Goal: Task Accomplishment & Management: Manage account settings

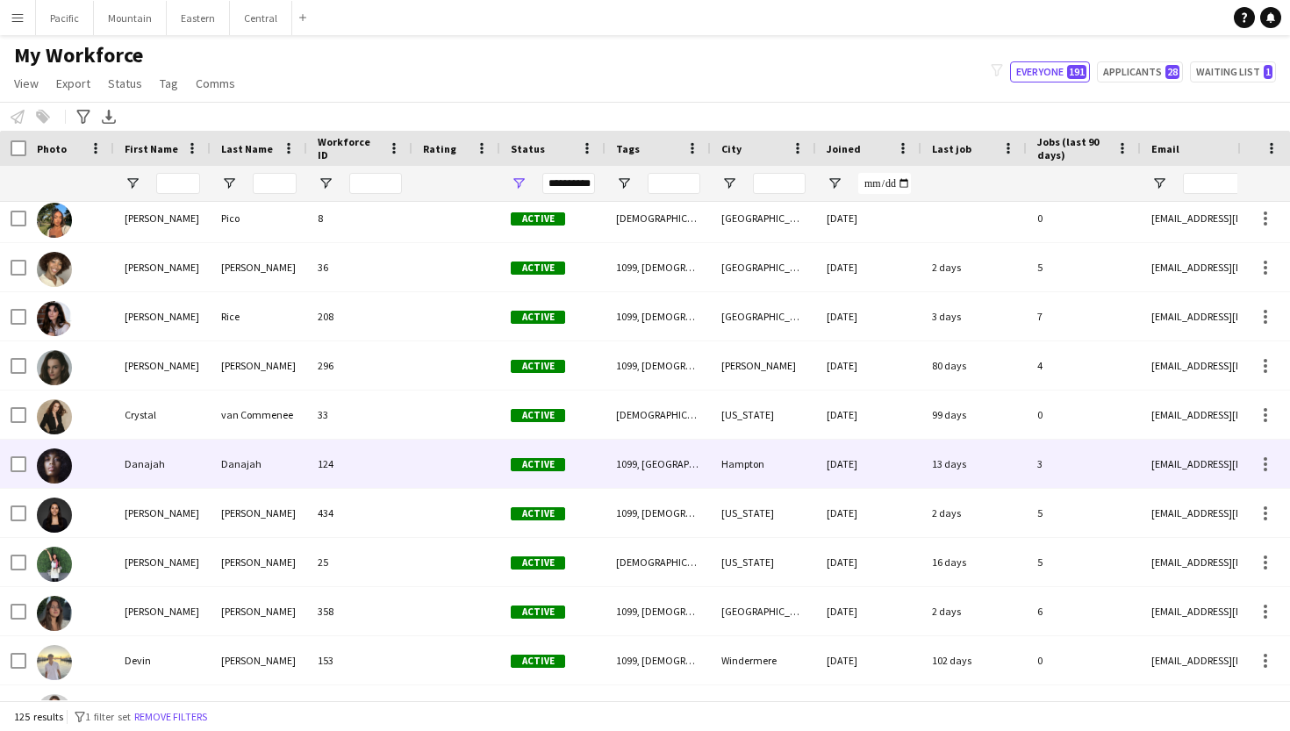
click at [202, 456] on div "Danajah" at bounding box center [162, 464] width 97 height 48
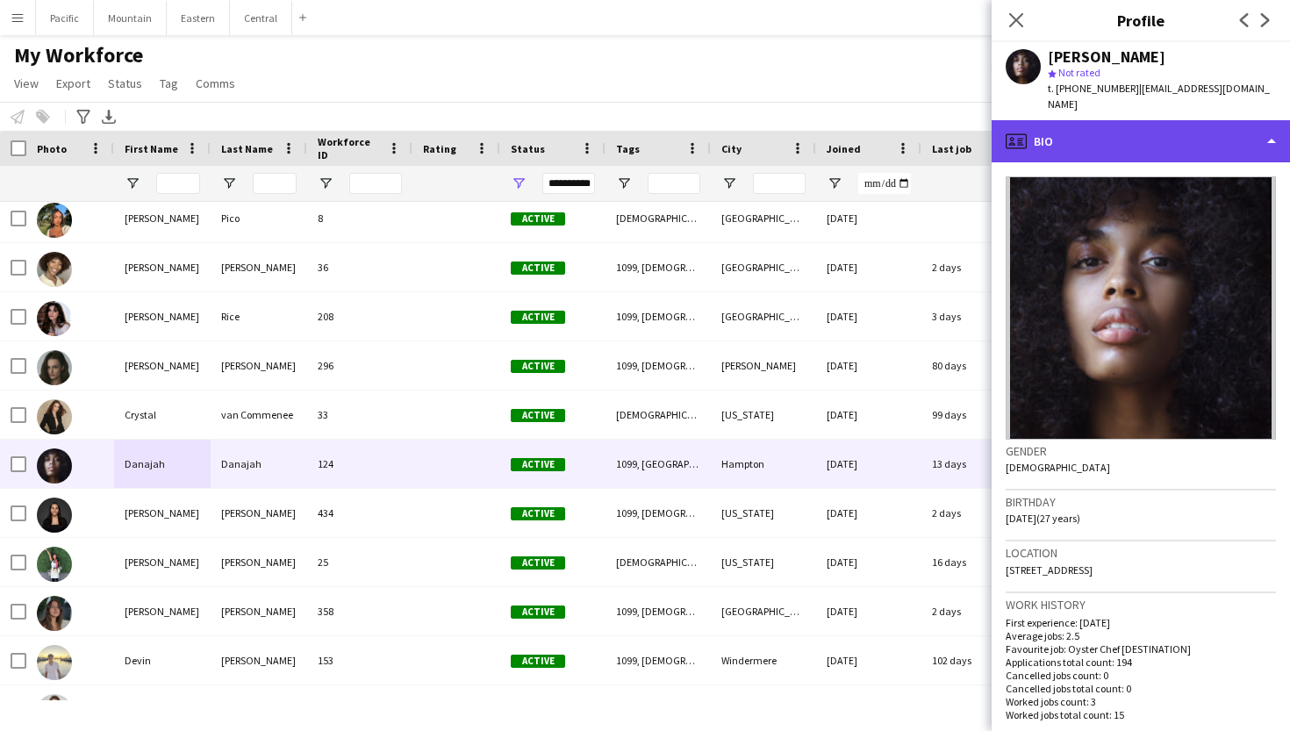
click at [1205, 120] on div "profile Bio" at bounding box center [1141, 141] width 298 height 42
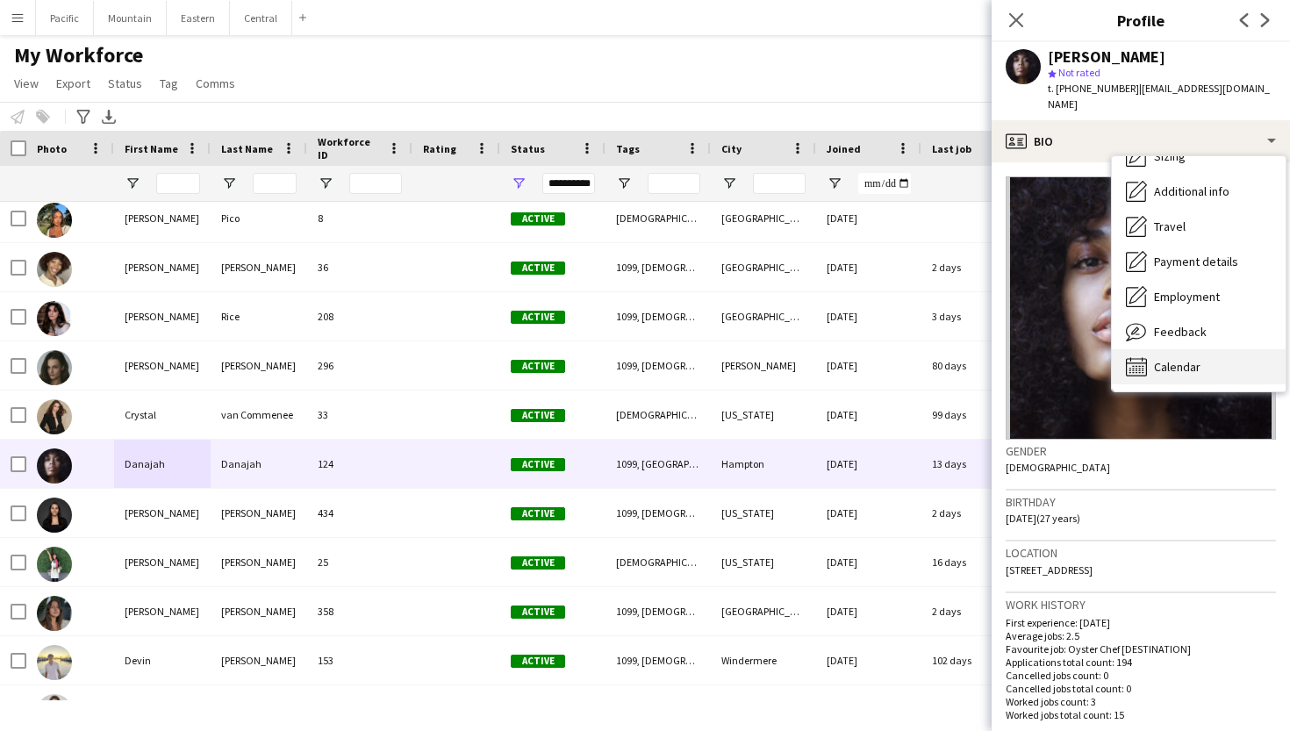
click at [1187, 359] on span "Calendar" at bounding box center [1177, 367] width 47 height 16
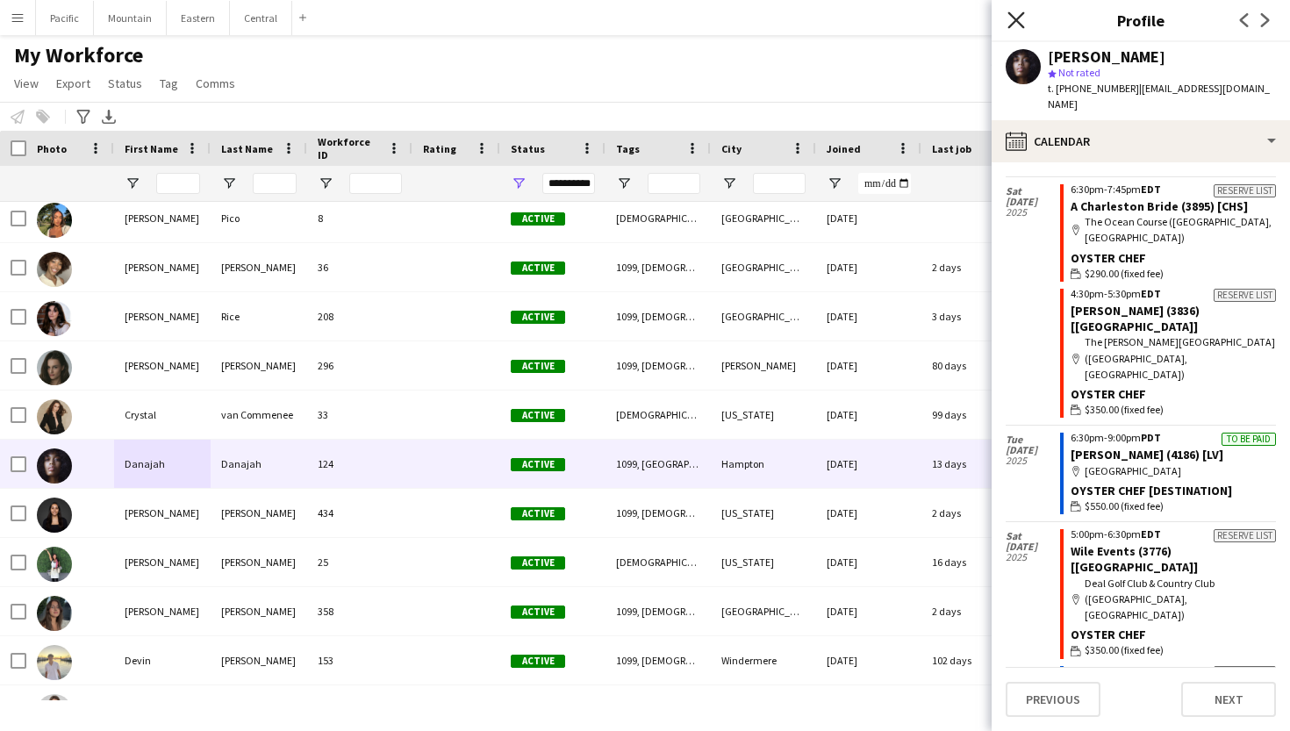
click at [1015, 19] on icon at bounding box center [1016, 19] width 17 height 17
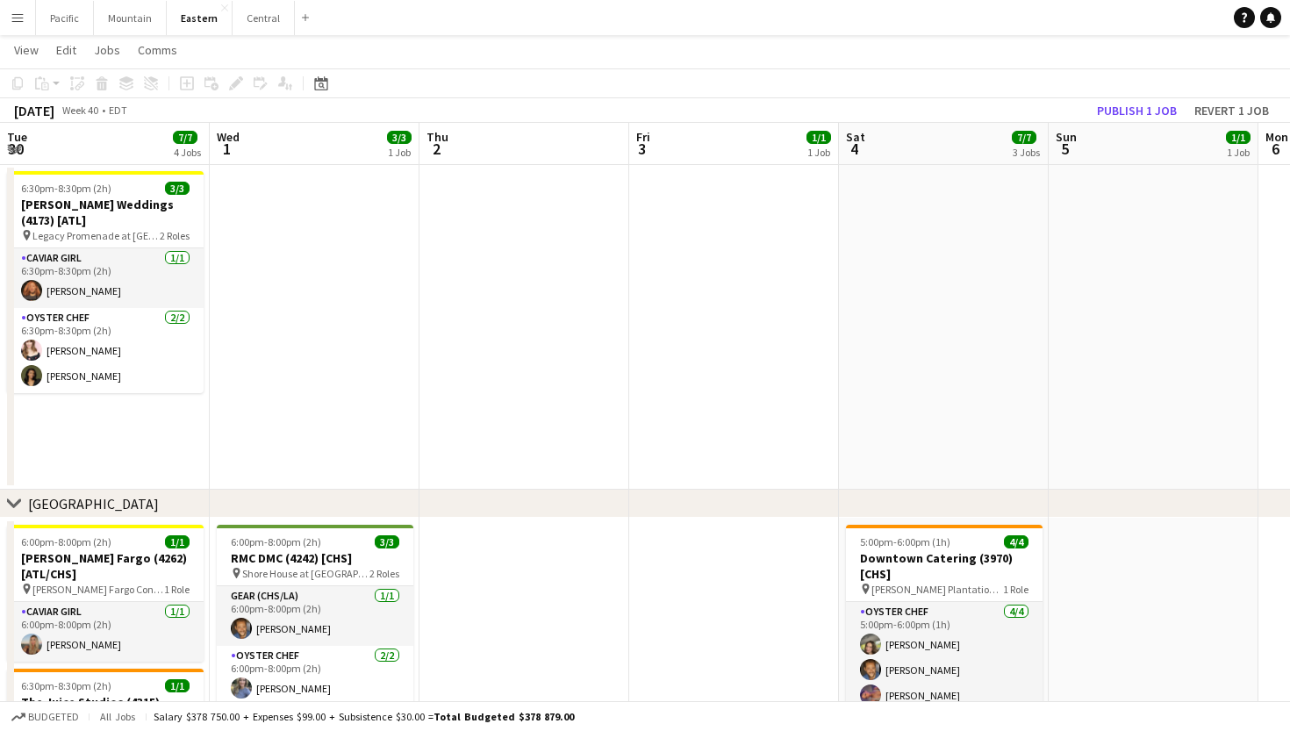
scroll to position [0, 357]
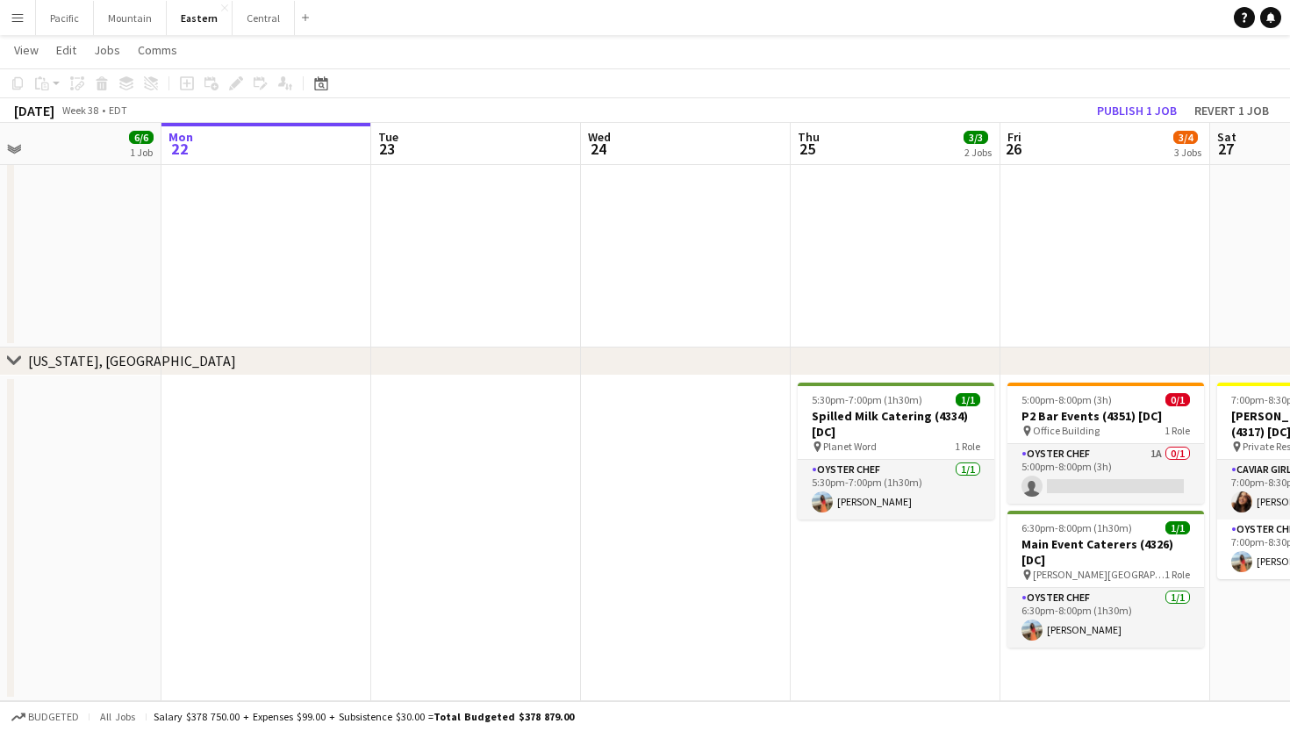
scroll to position [0, 520]
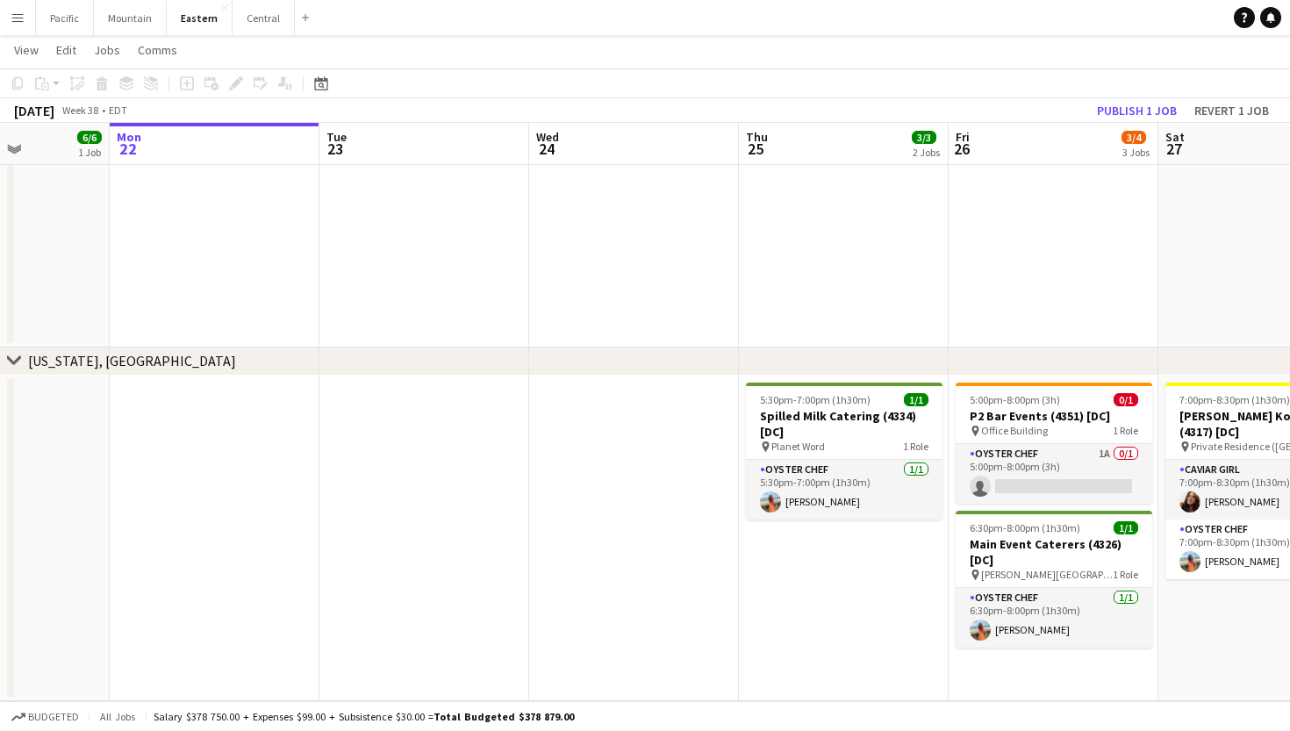
click at [11, 19] on app-icon "Menu" at bounding box center [18, 18] width 14 height 14
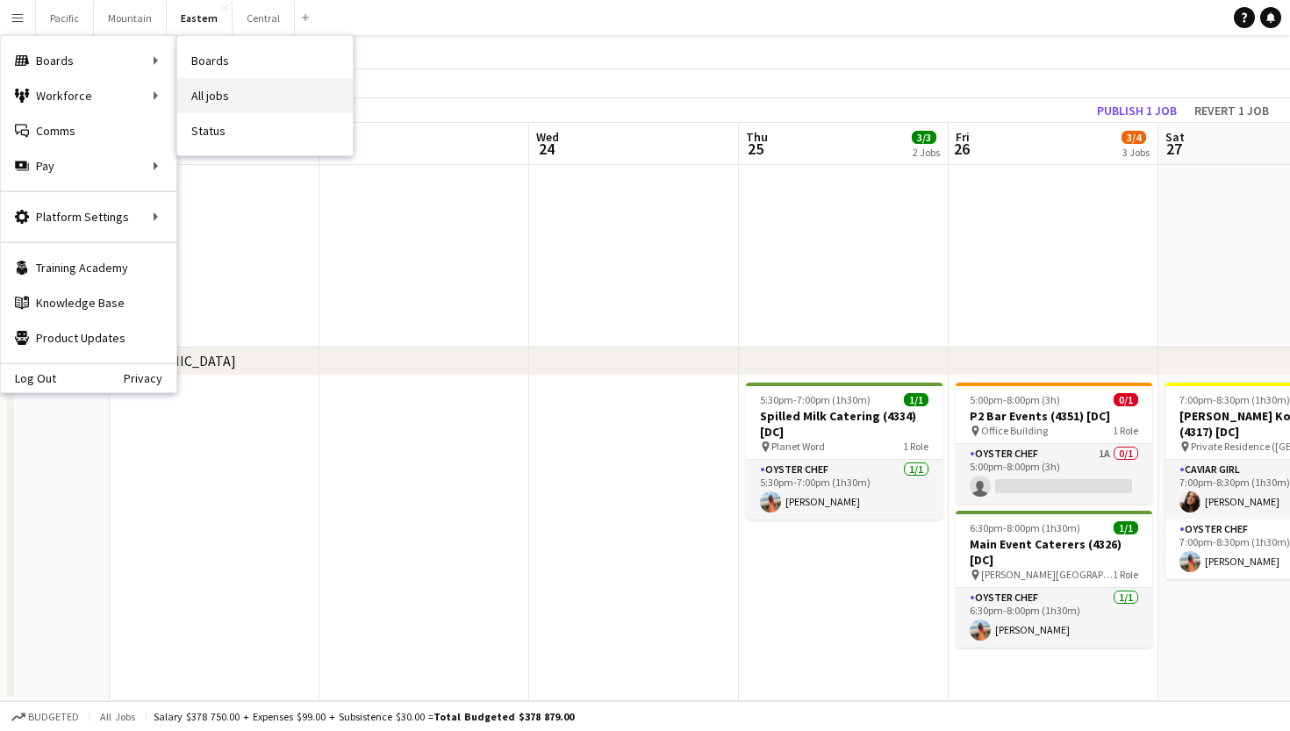
click at [207, 98] on link "All jobs" at bounding box center [265, 95] width 176 height 35
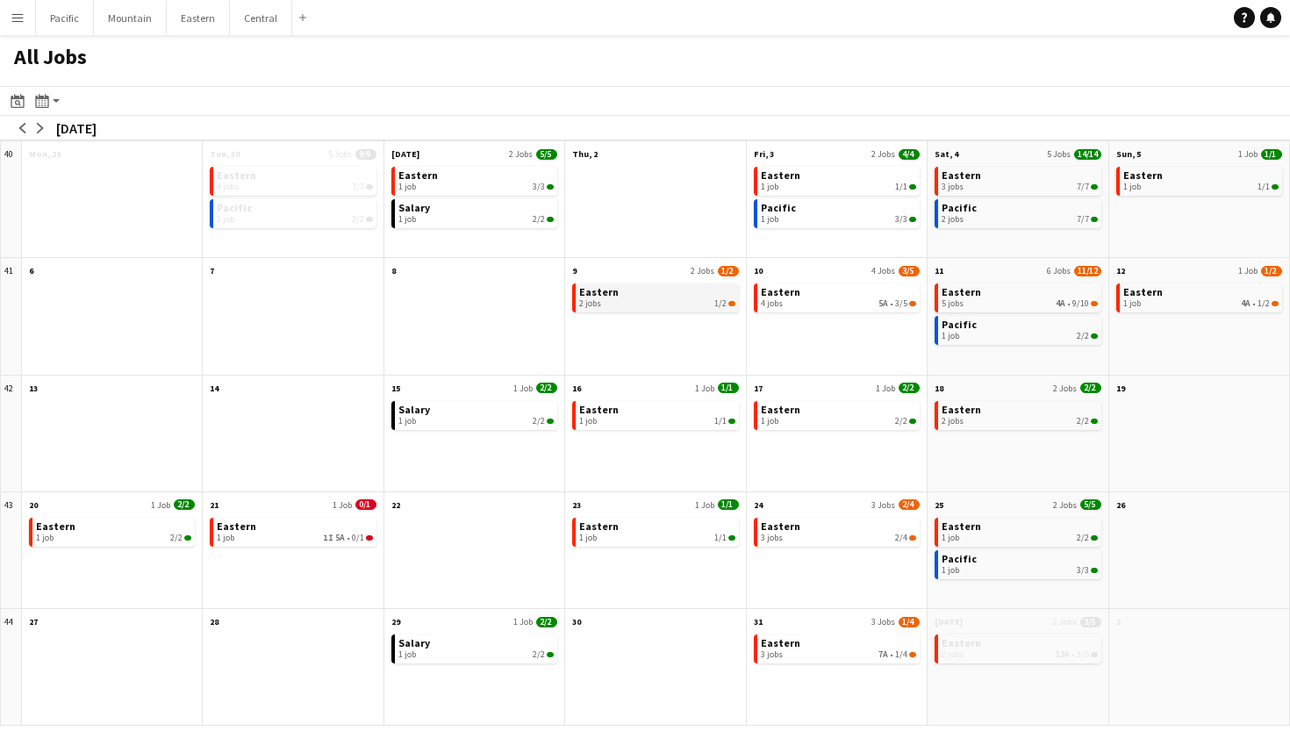
click at [695, 301] on div "2 jobs 1/2" at bounding box center [656, 303] width 155 height 11
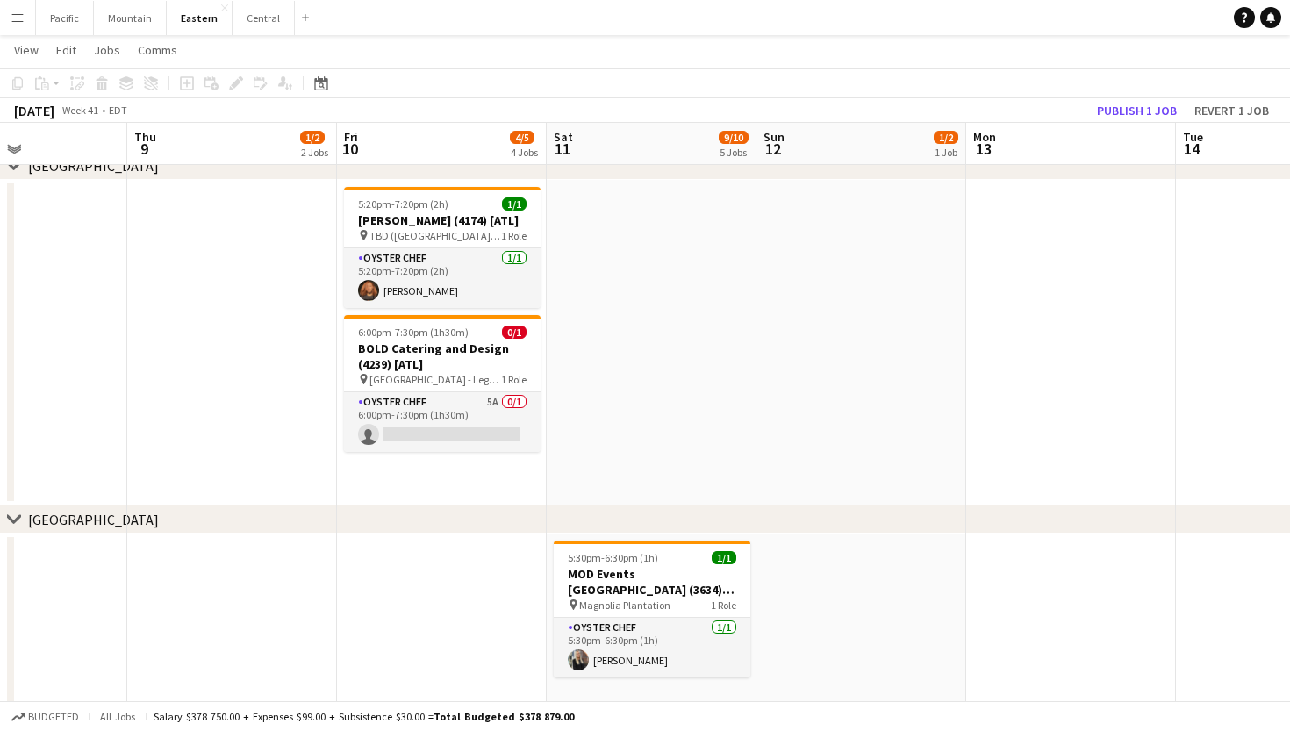
scroll to position [0, 715]
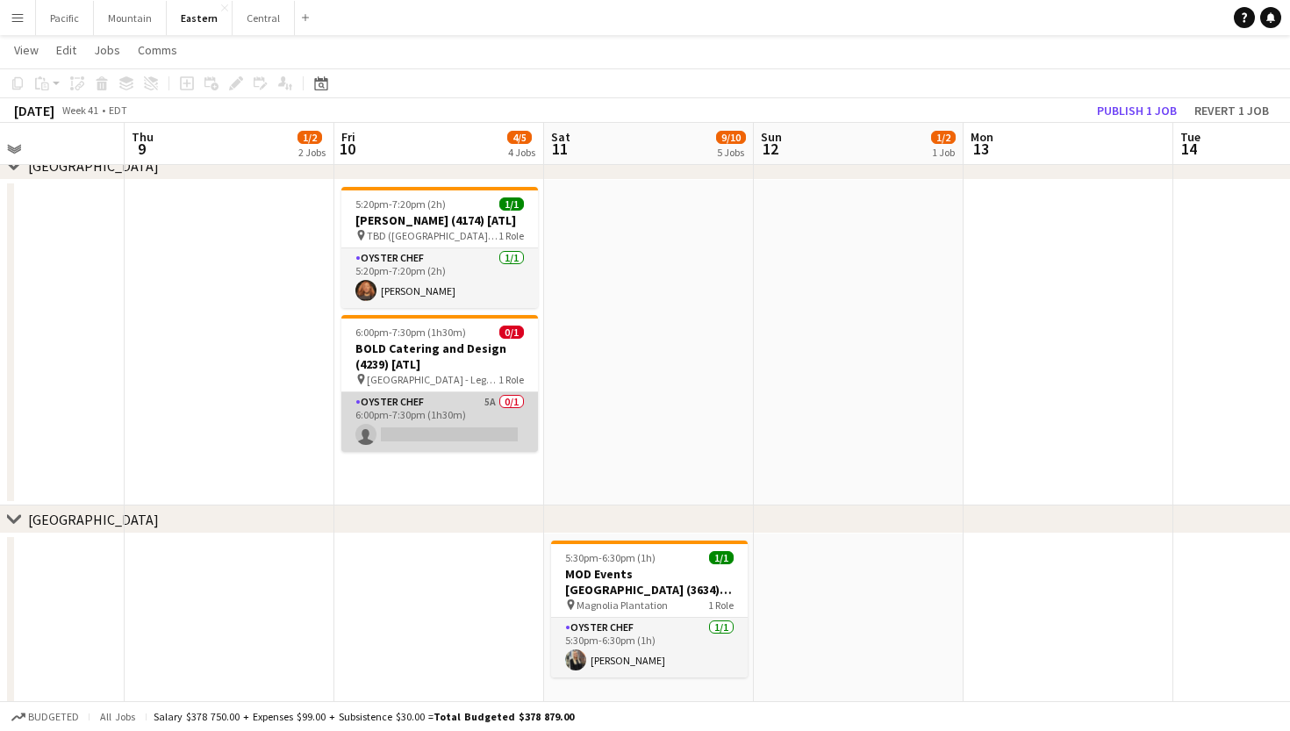
click at [511, 423] on app-card-role "Oyster Chef 5A 0/1 6:00pm-7:30pm (1h30m) single-neutral-actions" at bounding box center [439, 422] width 197 height 60
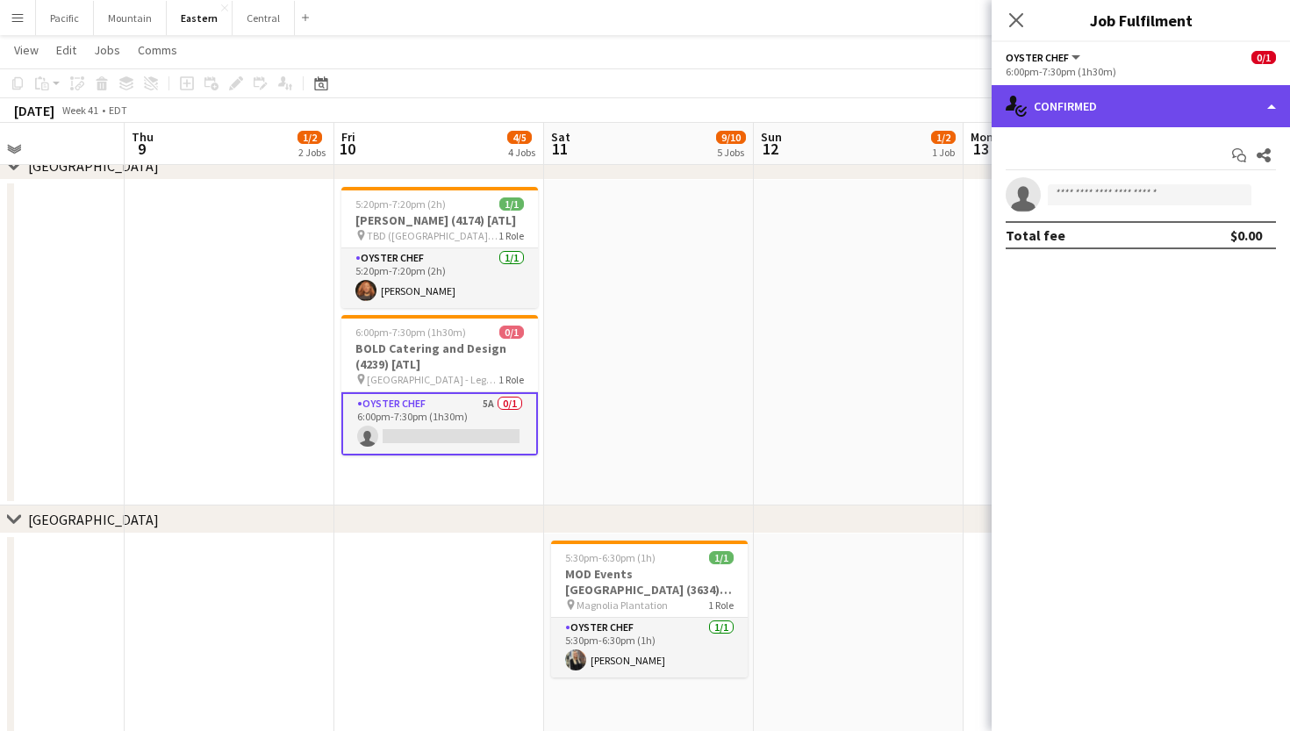
click at [1207, 93] on div "single-neutral-actions-check-2 Confirmed" at bounding box center [1141, 106] width 298 height 42
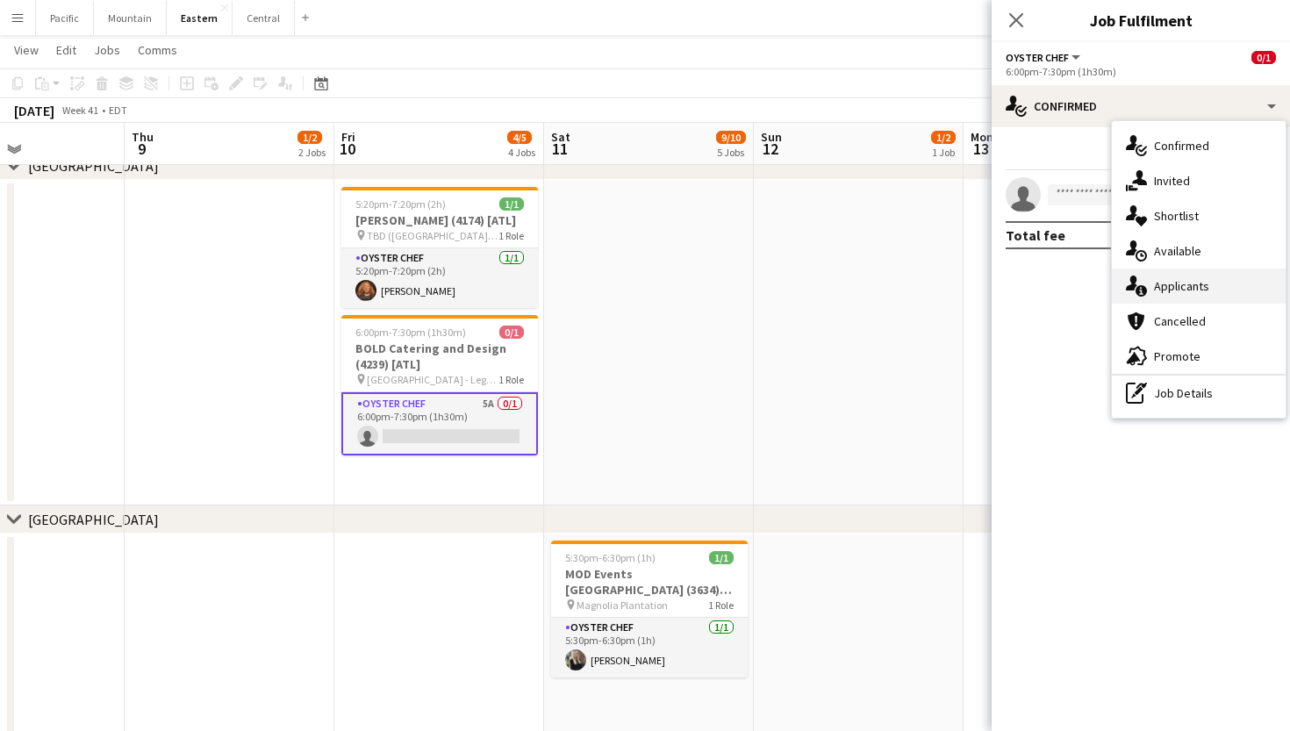
click at [1217, 281] on div "single-neutral-actions-information Applicants" at bounding box center [1199, 286] width 174 height 35
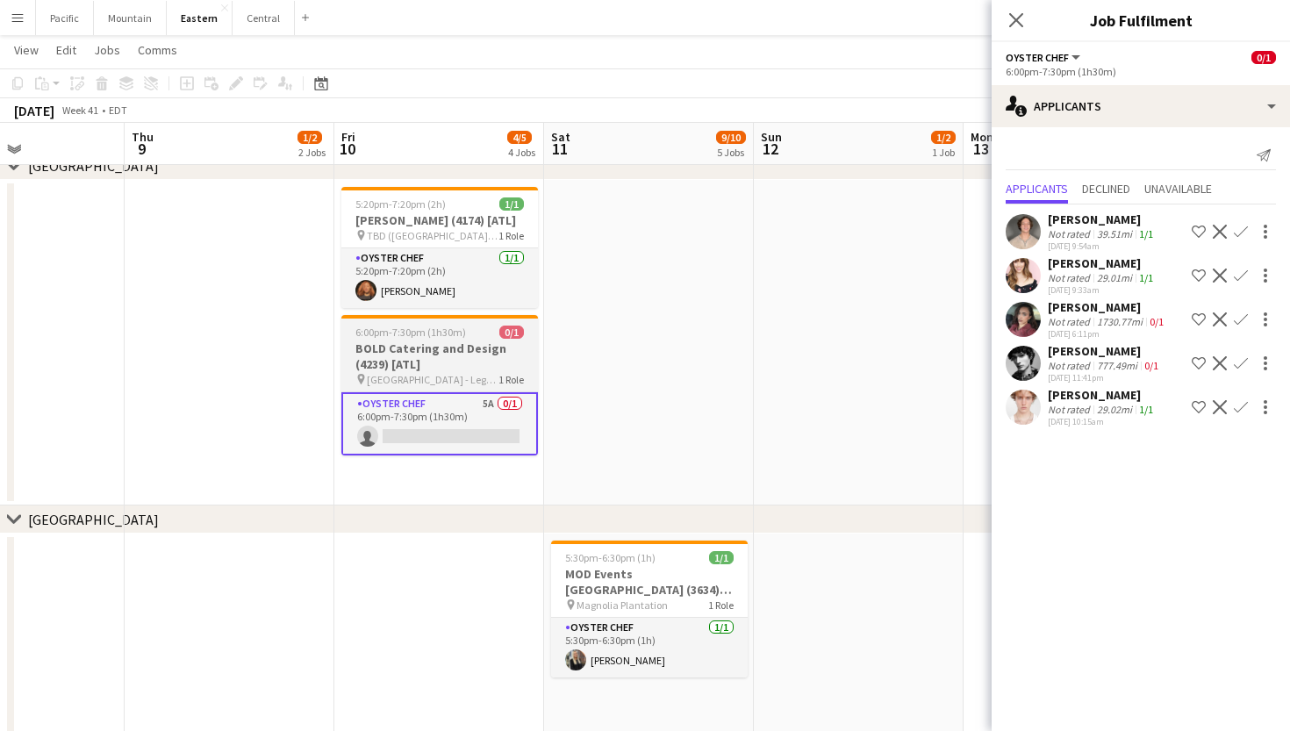
click at [451, 372] on h3 "BOLD Catering and Design (4239) [ATL]" at bounding box center [439, 357] width 197 height 32
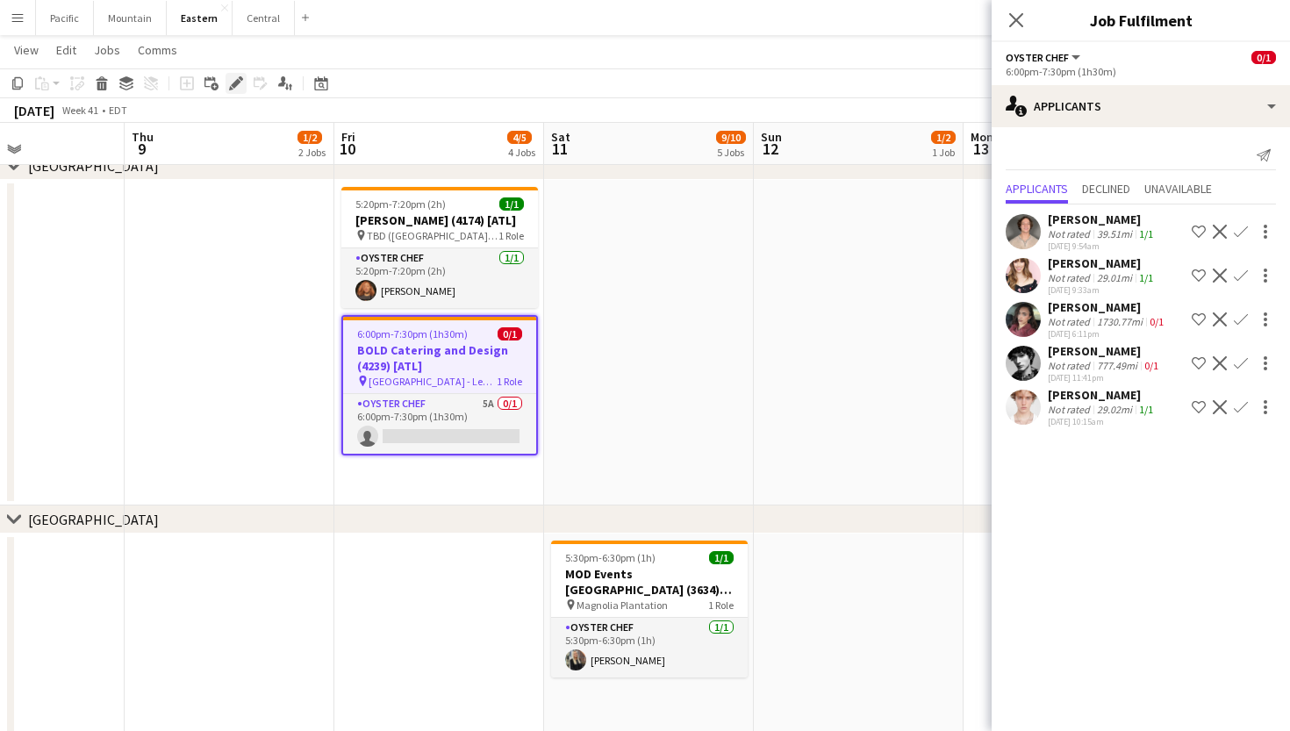
click at [234, 89] on icon "Edit" at bounding box center [236, 83] width 14 height 14
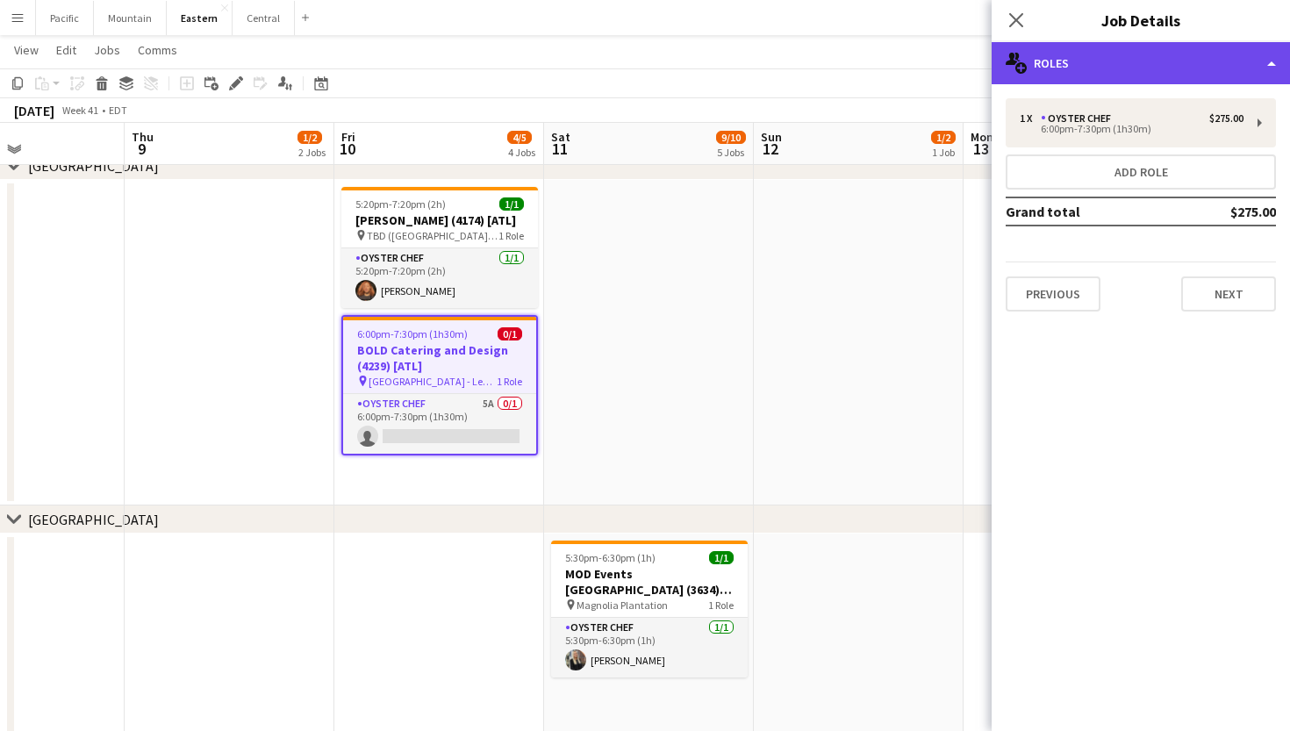
click at [1257, 61] on div "multiple-users-add Roles" at bounding box center [1141, 63] width 298 height 42
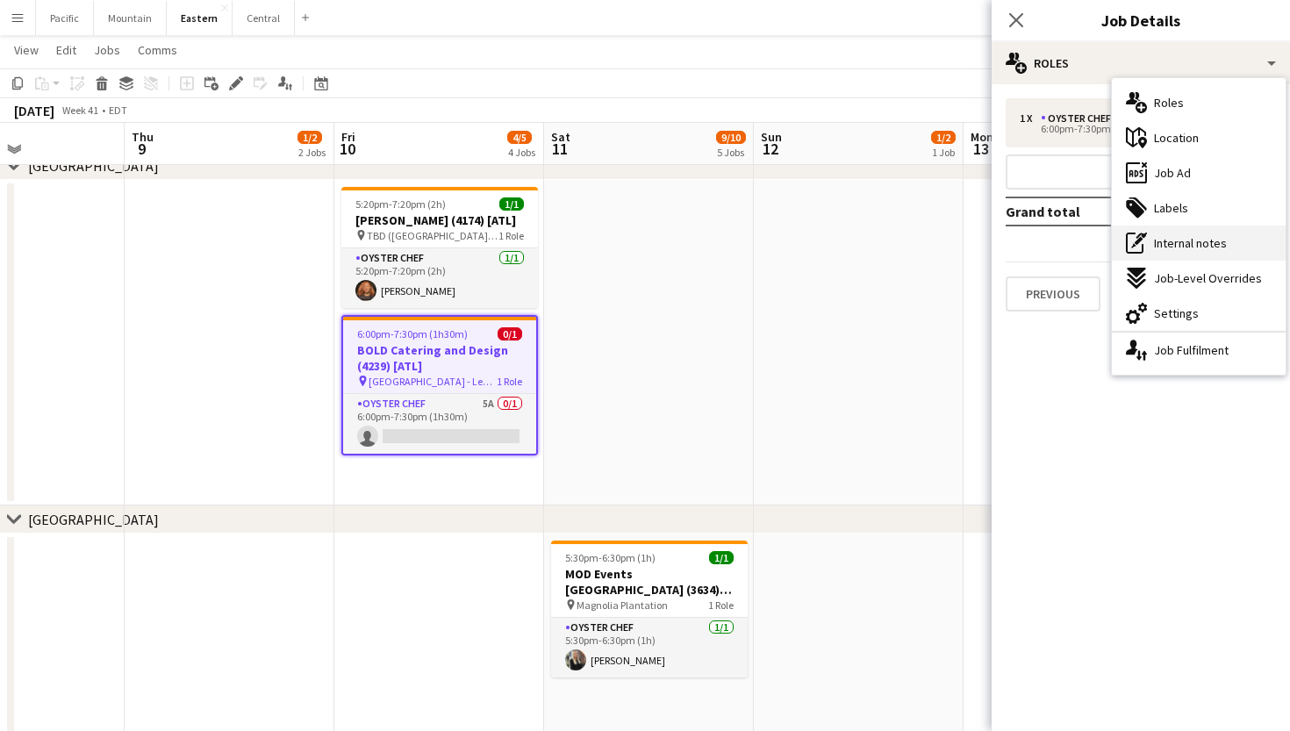
click at [1211, 239] on span "Internal notes" at bounding box center [1190, 243] width 73 height 16
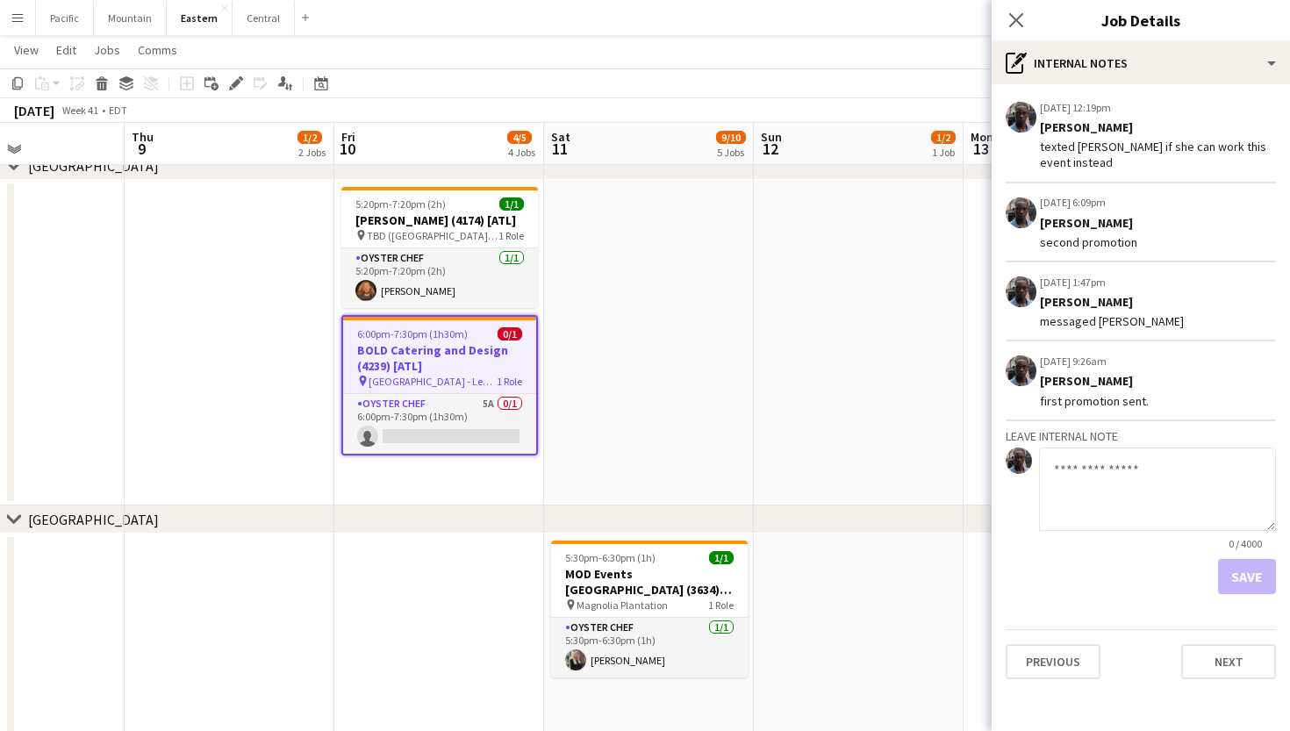
click at [1092, 466] on textarea at bounding box center [1157, 489] width 237 height 83
click at [1240, 110] on app-icon "Edit internal note" at bounding box center [1242, 107] width 14 height 18
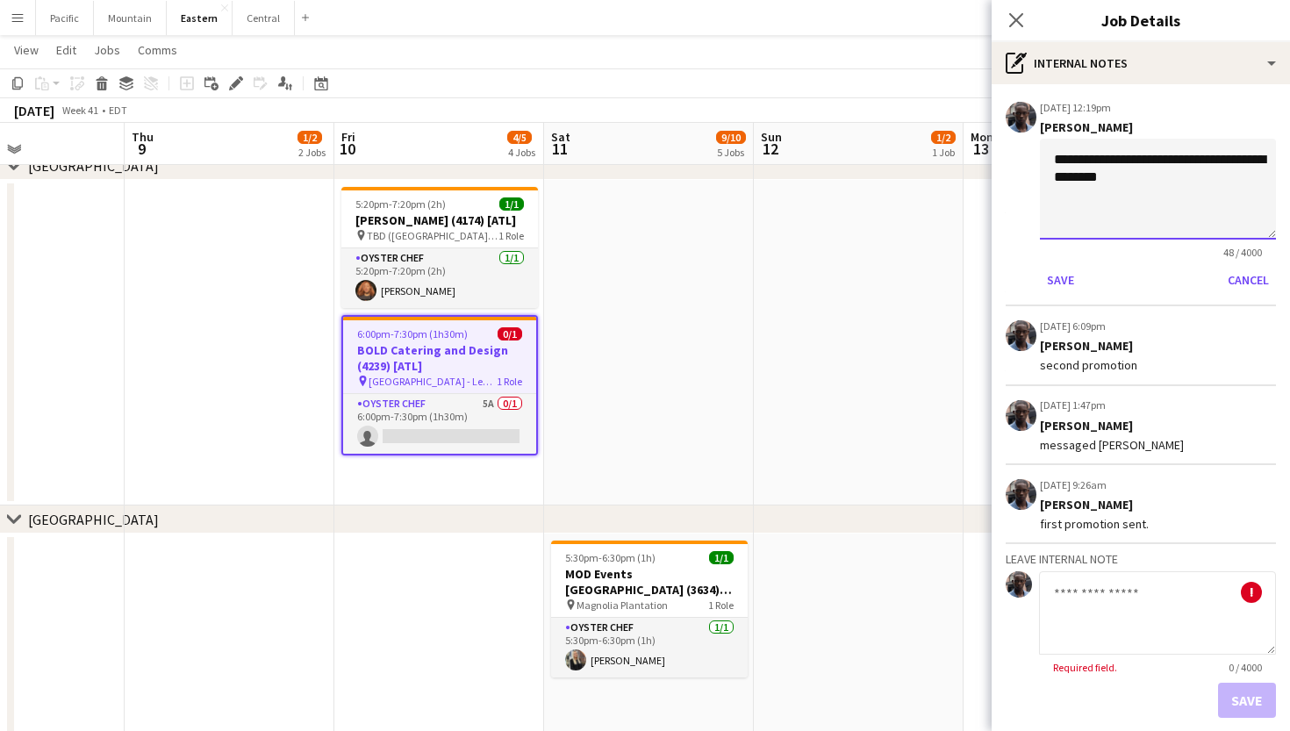
click at [1164, 169] on textarea "**********" at bounding box center [1158, 189] width 236 height 101
type textarea "**********"
click at [1061, 291] on button "Save" at bounding box center [1060, 280] width 41 height 28
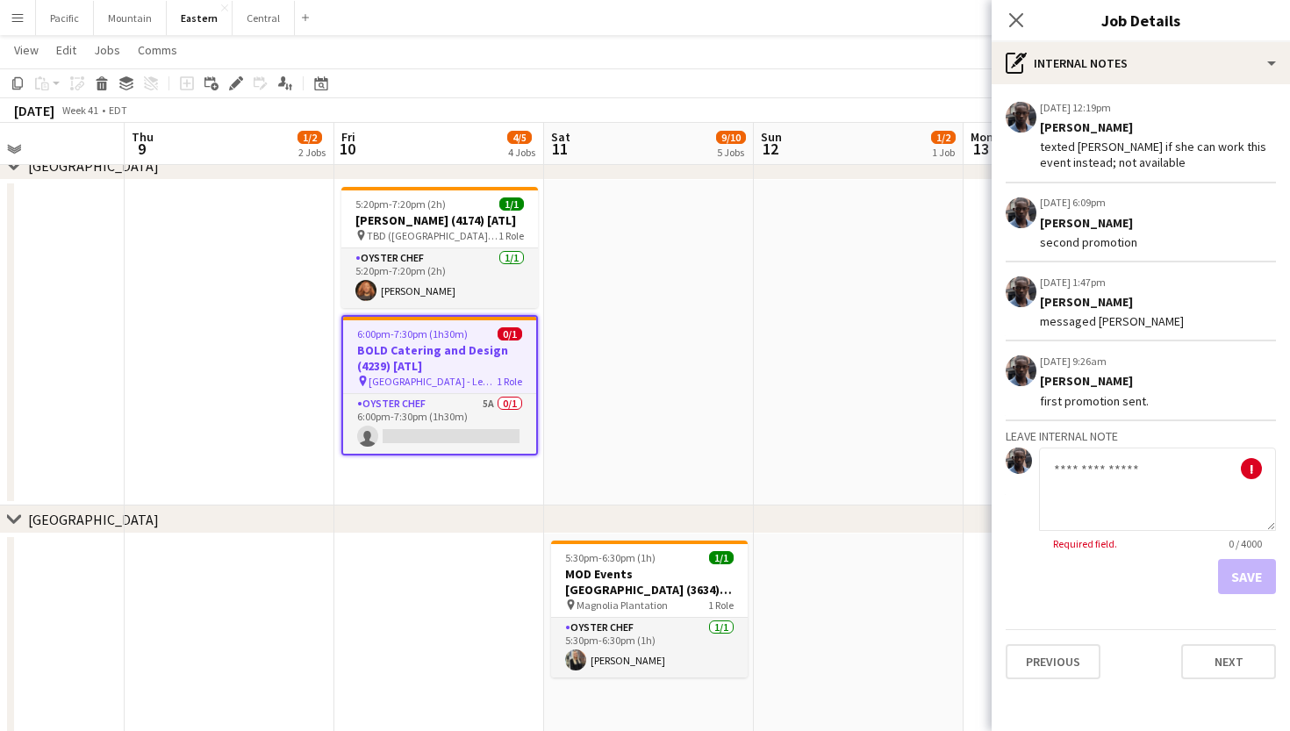
click at [1099, 561] on div "Save" at bounding box center [1141, 576] width 270 height 35
click at [1103, 490] on textarea at bounding box center [1157, 489] width 237 height 83
type textarea "**********"
click at [1262, 572] on button "Save" at bounding box center [1248, 576] width 58 height 35
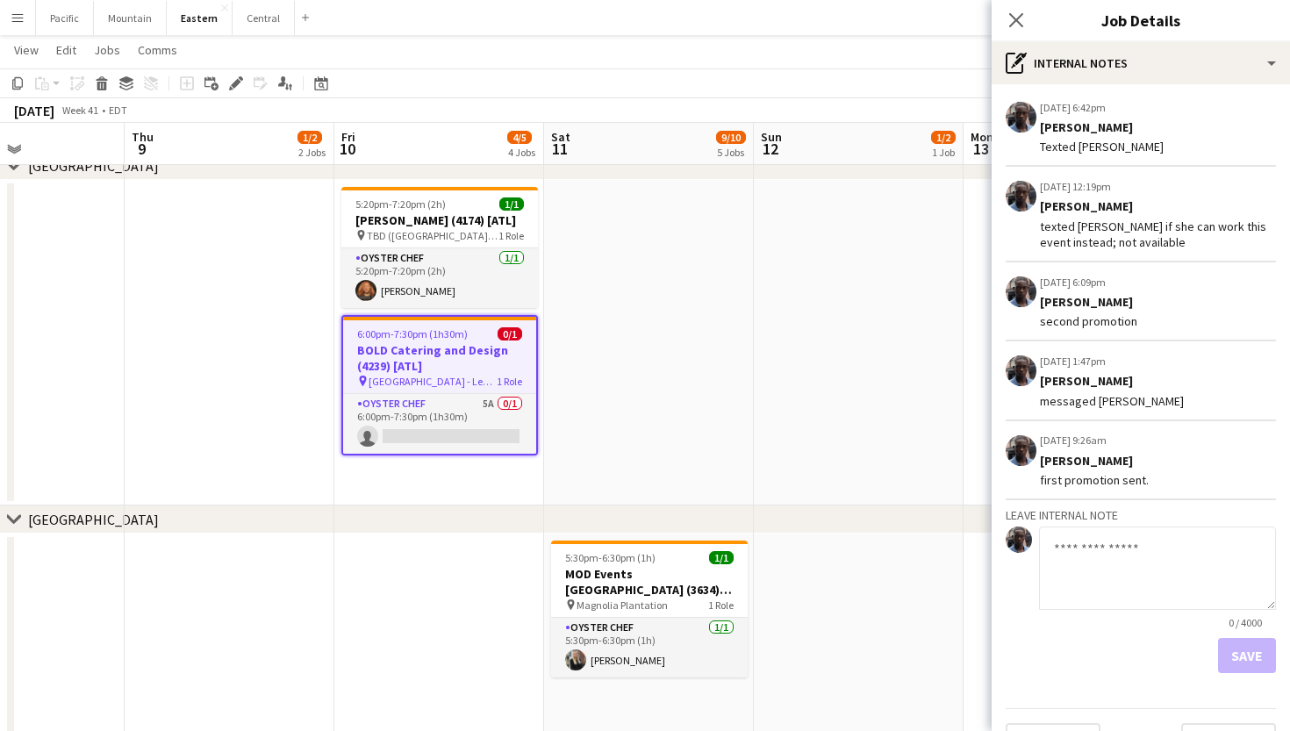
click at [1027, 21] on div "Close pop-in" at bounding box center [1016, 20] width 49 height 40
click at [1024, 20] on icon "Close pop-in" at bounding box center [1016, 19] width 17 height 17
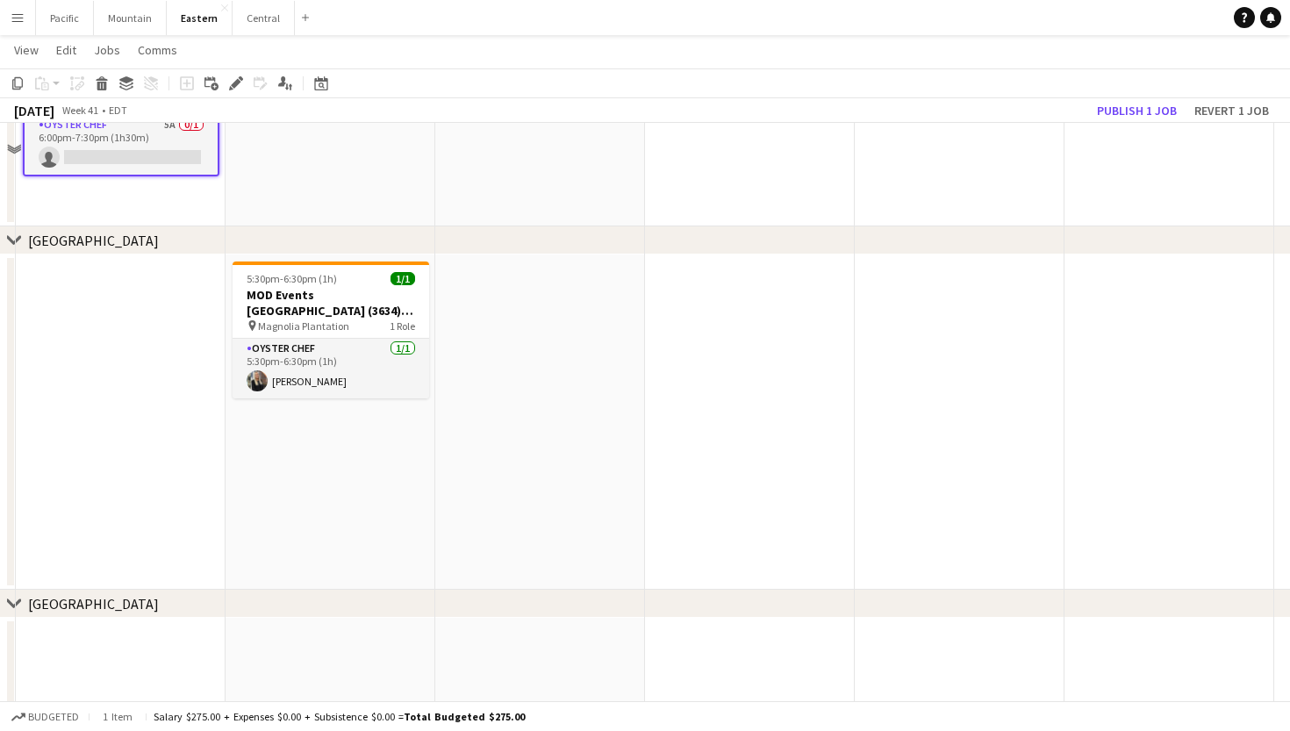
scroll to position [47, 0]
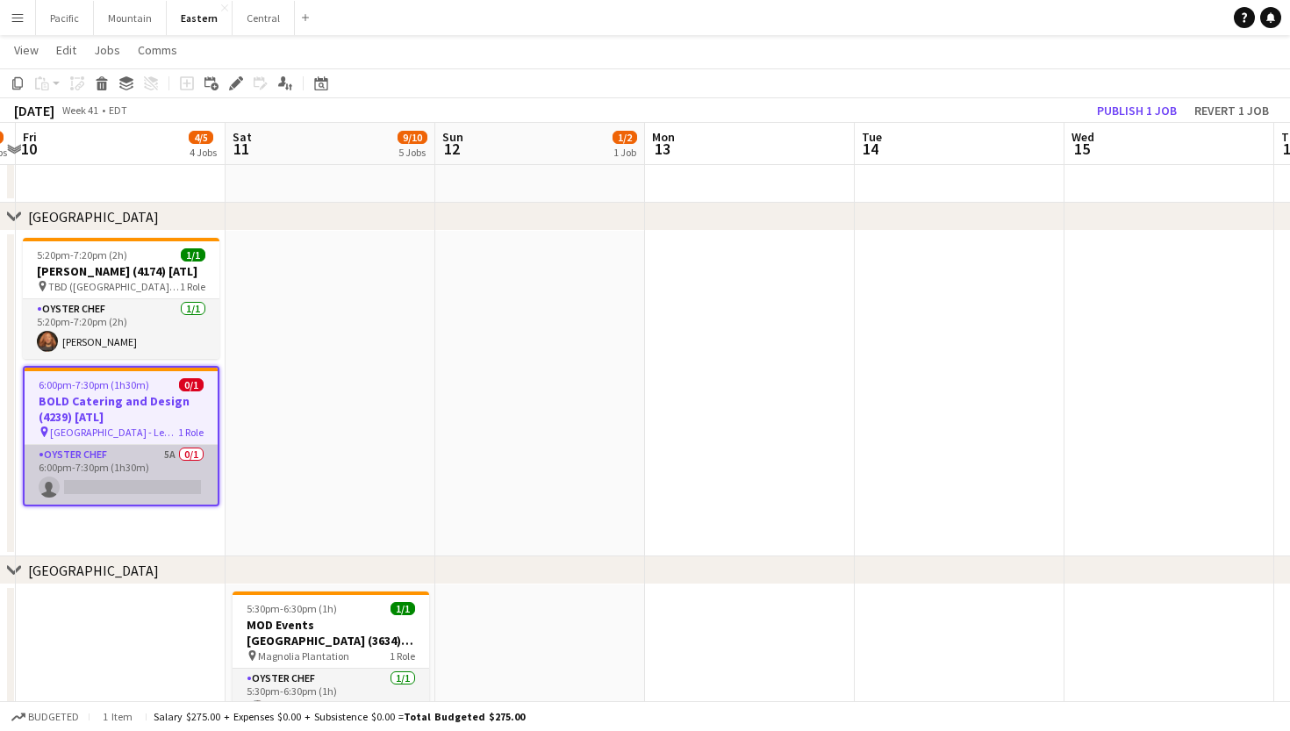
click at [166, 468] on app-card-role "Oyster Chef 5A 0/1 6:00pm-7:30pm (1h30m) single-neutral-actions" at bounding box center [121, 475] width 193 height 60
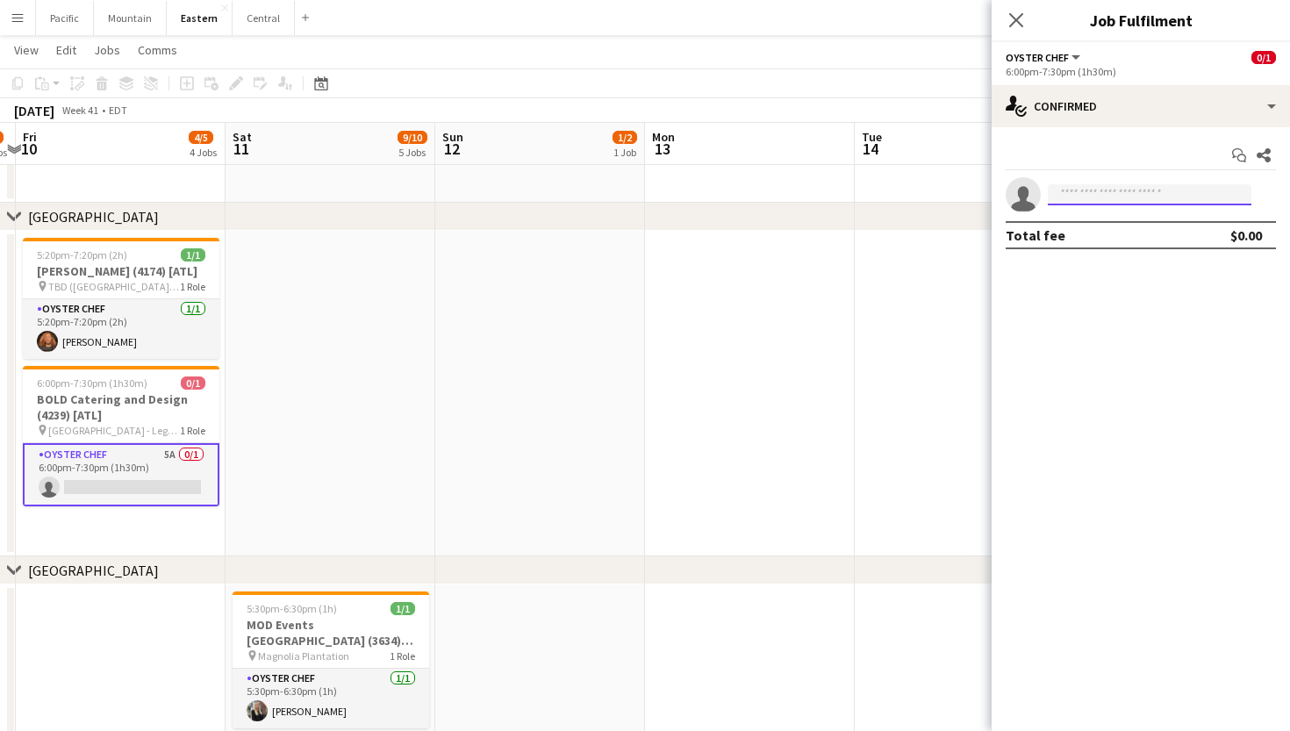
click at [1133, 190] on input at bounding box center [1150, 194] width 204 height 21
type input "****"
drag, startPoint x: 1101, startPoint y: 204, endPoint x: 1136, endPoint y: 234, distance: 46.1
click at [1136, 234] on span "danajah.cook@gmail.com" at bounding box center [1150, 234] width 176 height 14
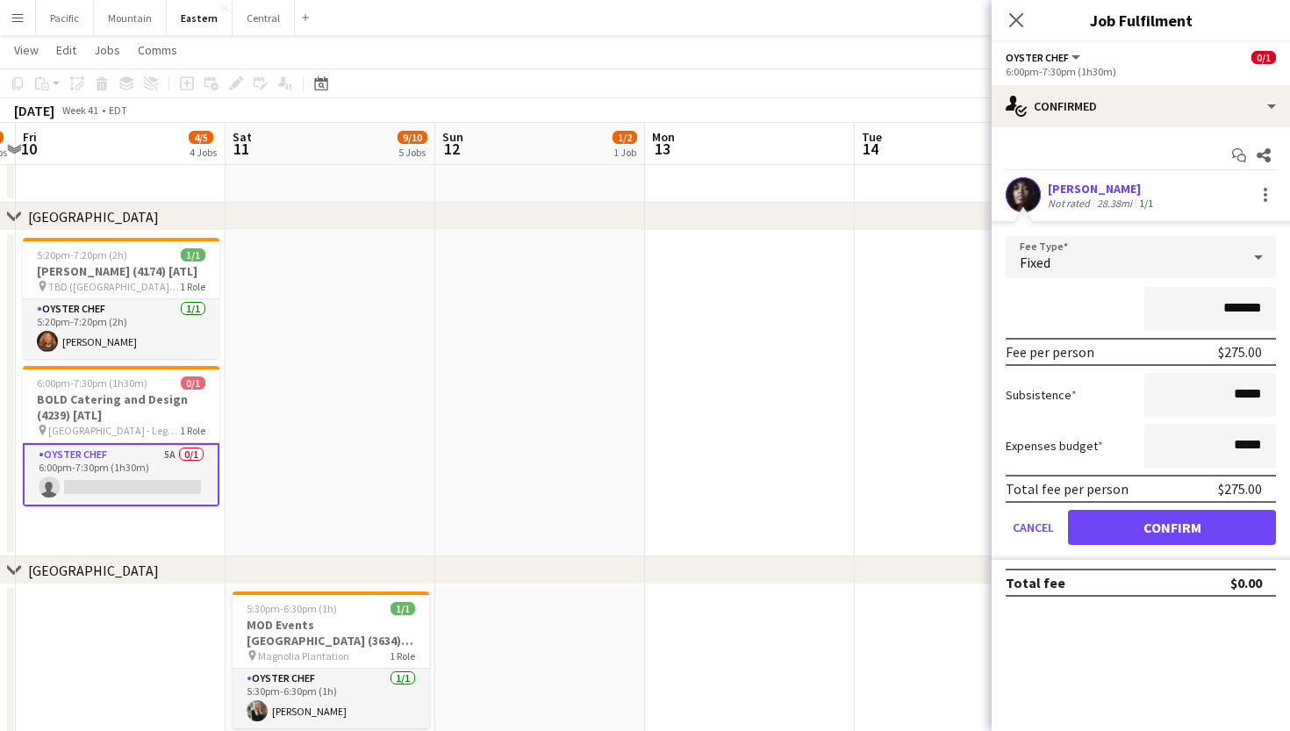
click at [1163, 532] on button "Confirm" at bounding box center [1172, 527] width 208 height 35
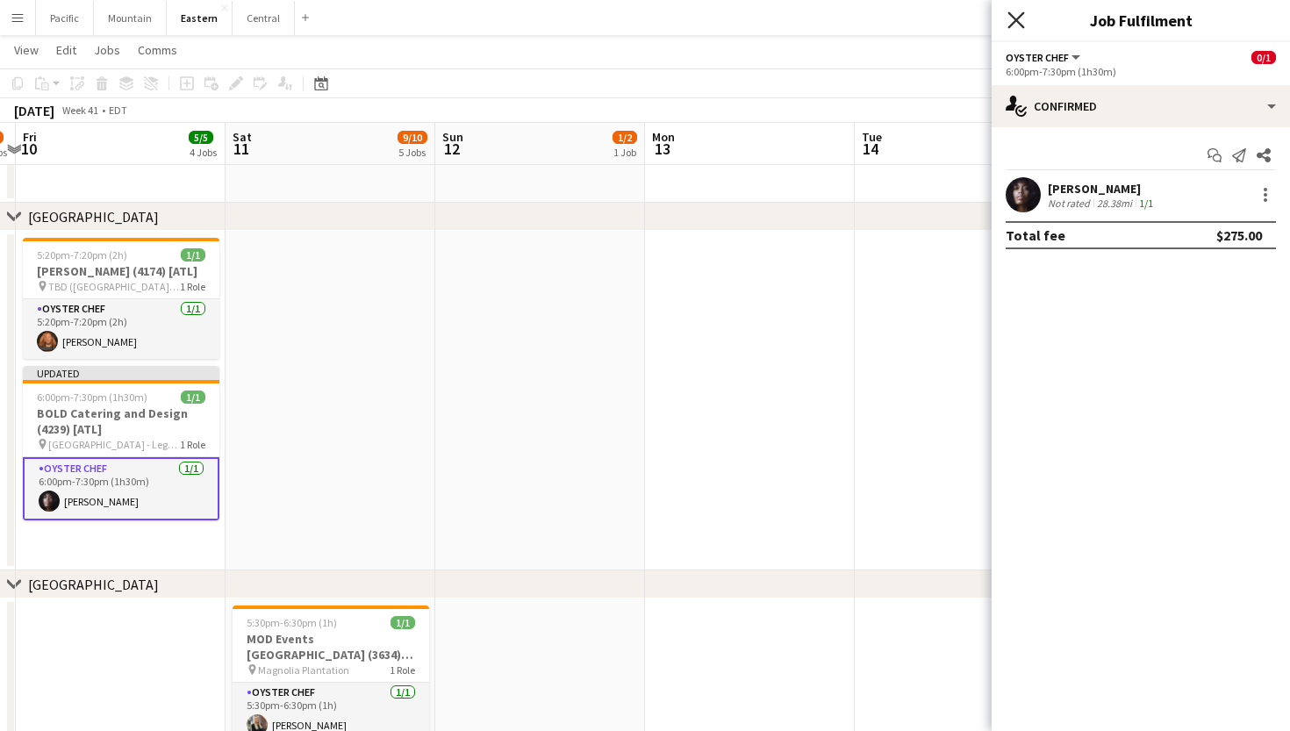
click at [1019, 23] on icon at bounding box center [1016, 19] width 17 height 17
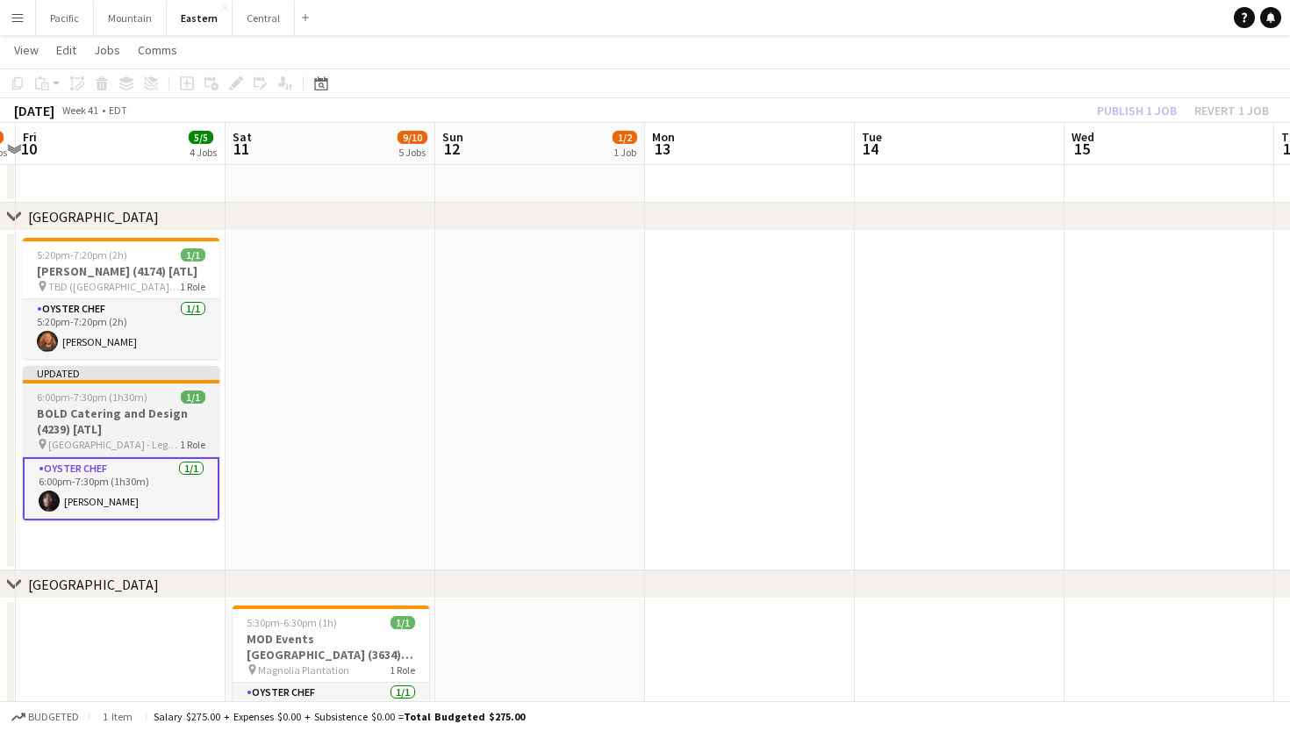
click at [107, 432] on h3 "BOLD Catering and Design (4239) [ATL]" at bounding box center [121, 422] width 197 height 32
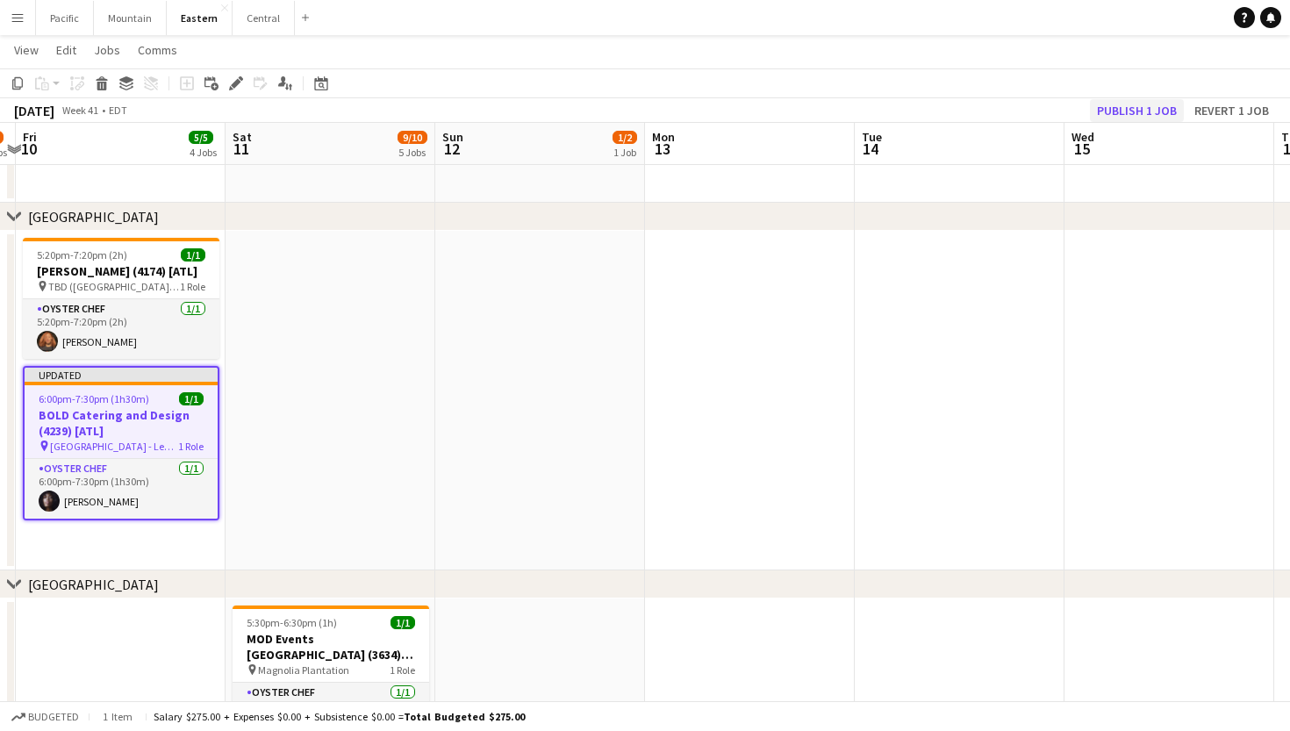
click at [1158, 114] on button "Publish 1 job" at bounding box center [1137, 110] width 94 height 23
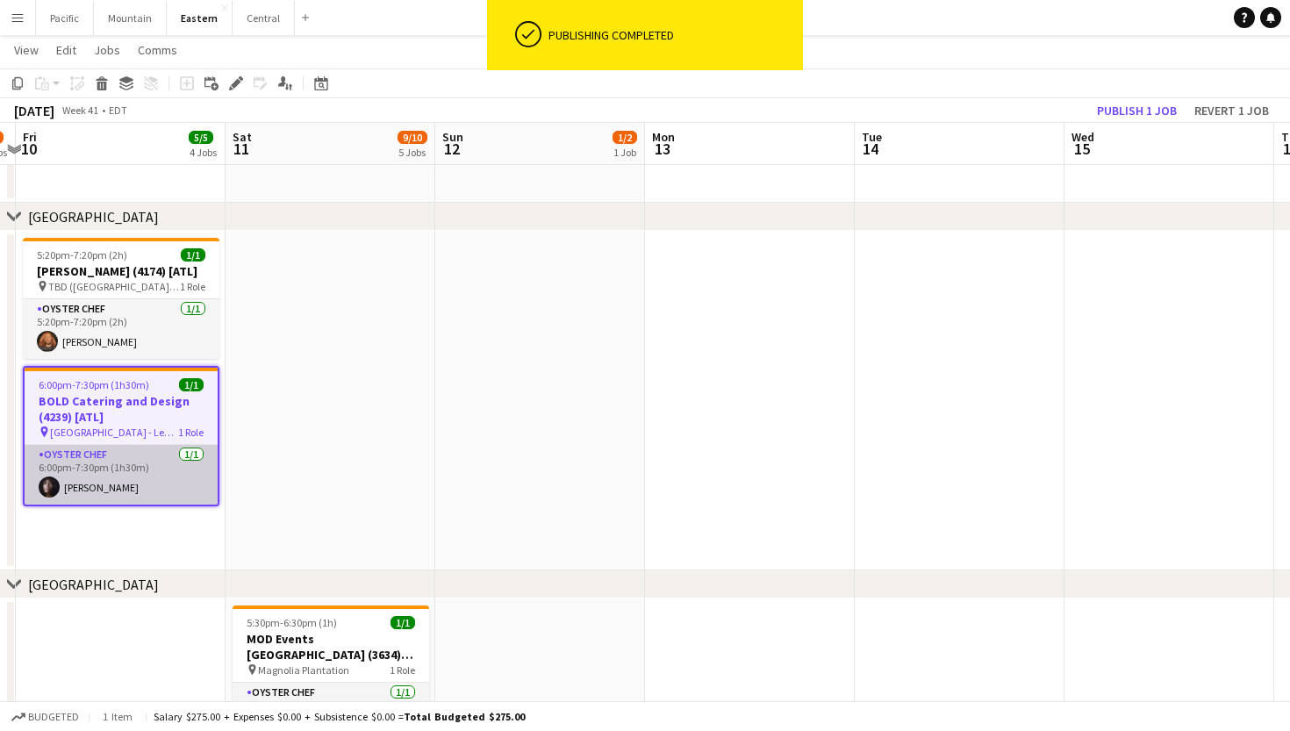
click at [149, 495] on app-card-role "Oyster Chef 1/1 6:00pm-7:30pm (1h30m) Danajah Danajah" at bounding box center [121, 475] width 193 height 60
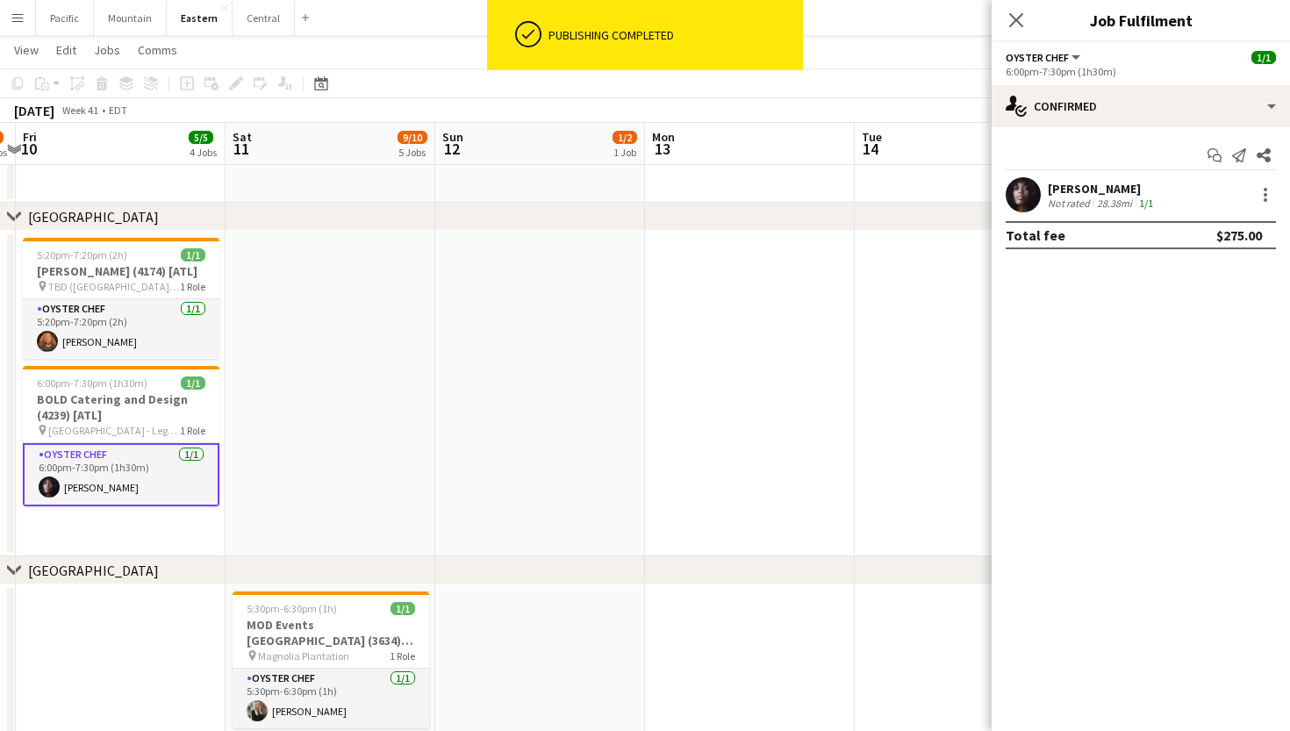
click at [1021, 198] on app-user-avatar at bounding box center [1023, 194] width 35 height 35
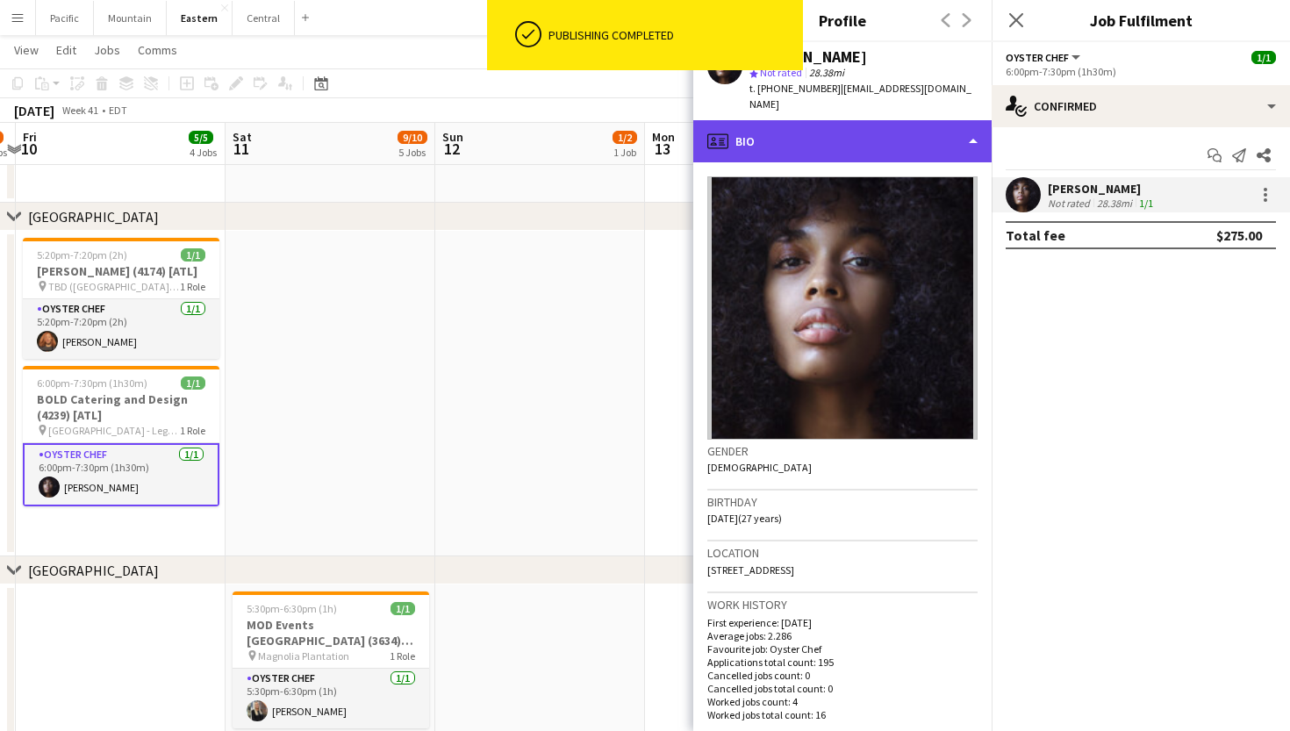
click at [923, 125] on div "profile Bio" at bounding box center [843, 141] width 298 height 42
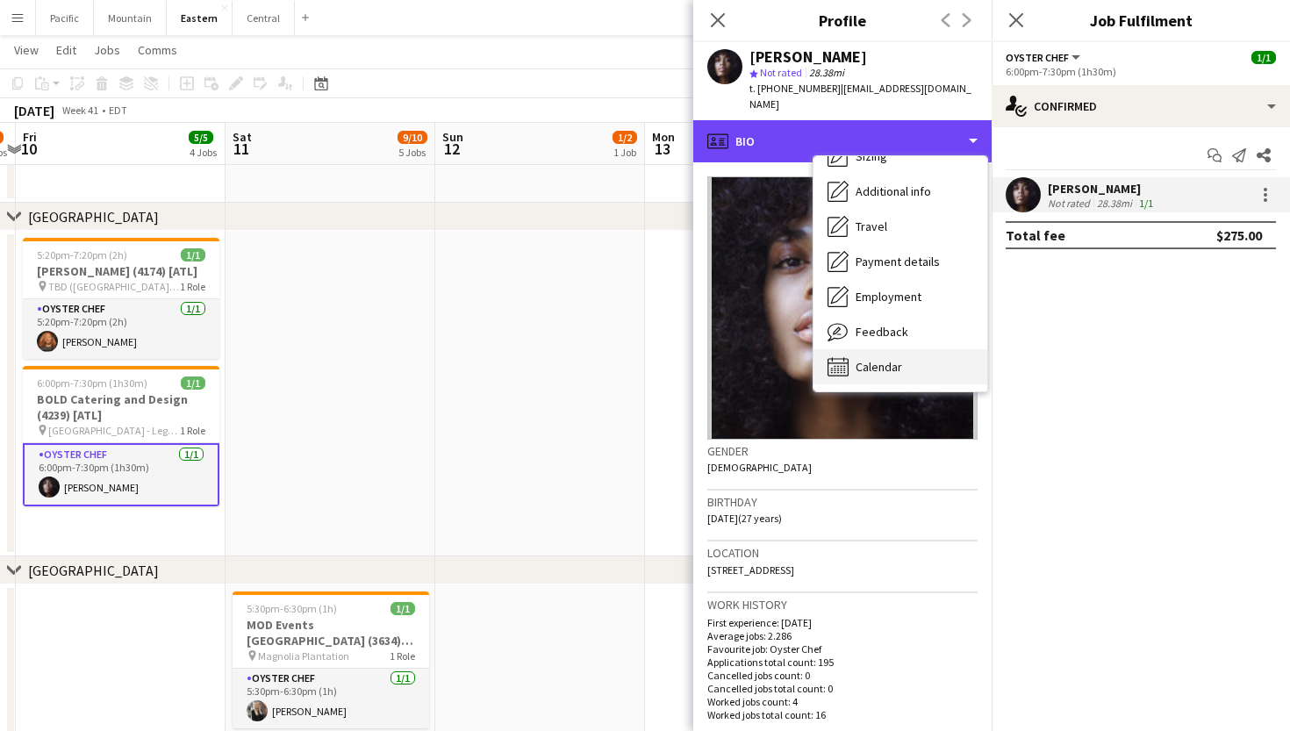
scroll to position [131, 0]
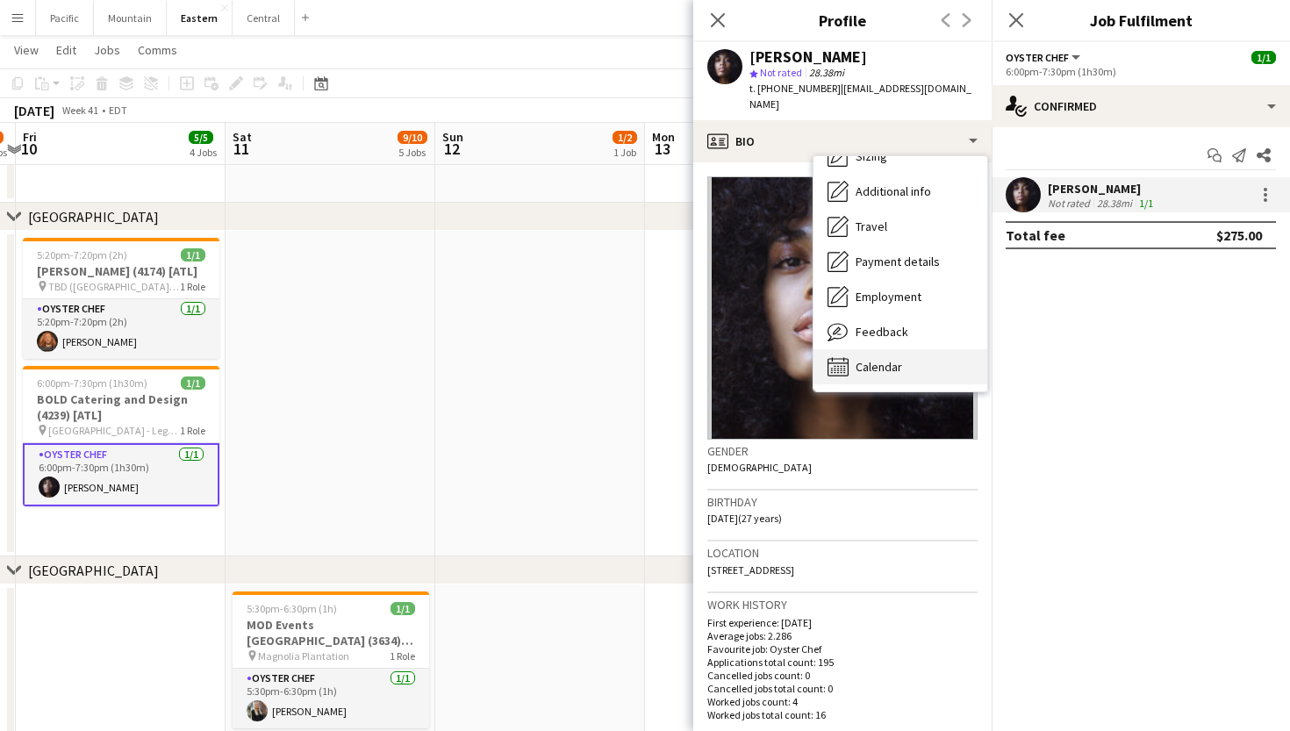
click at [896, 359] on span "Calendar" at bounding box center [879, 367] width 47 height 16
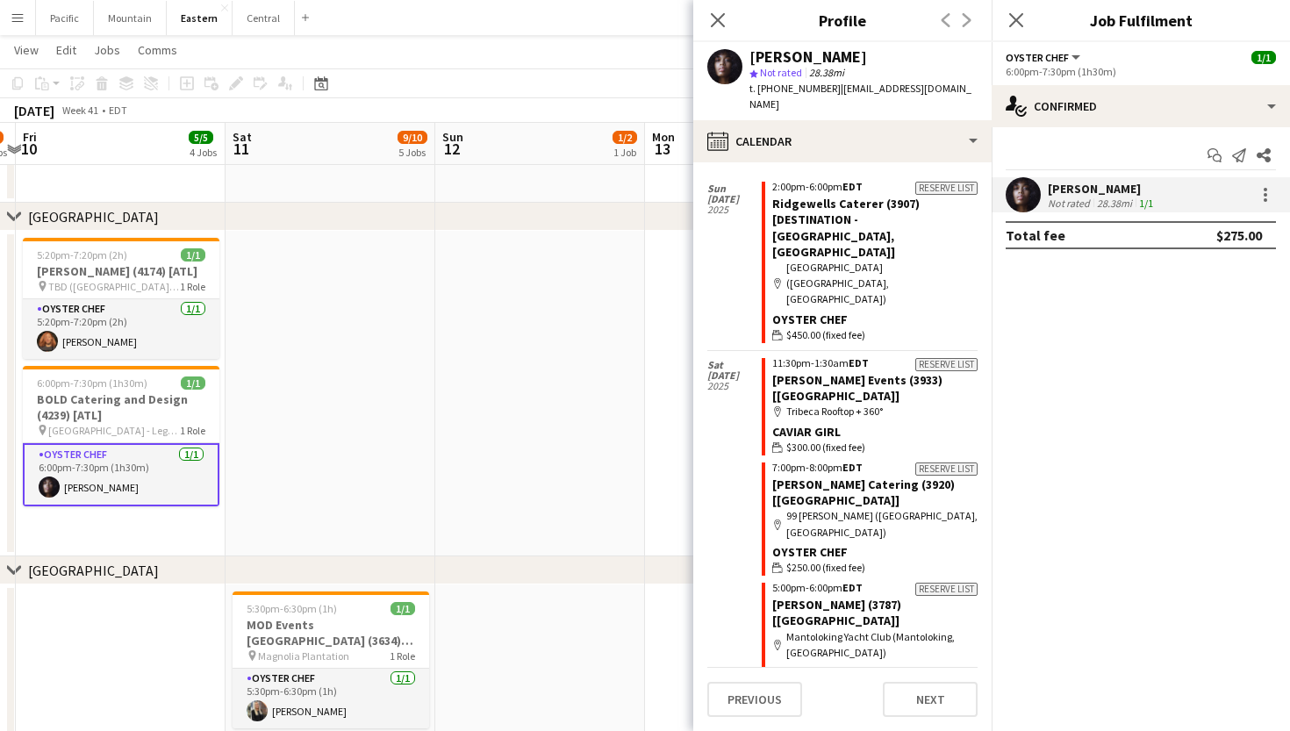
scroll to position [7628, 0]
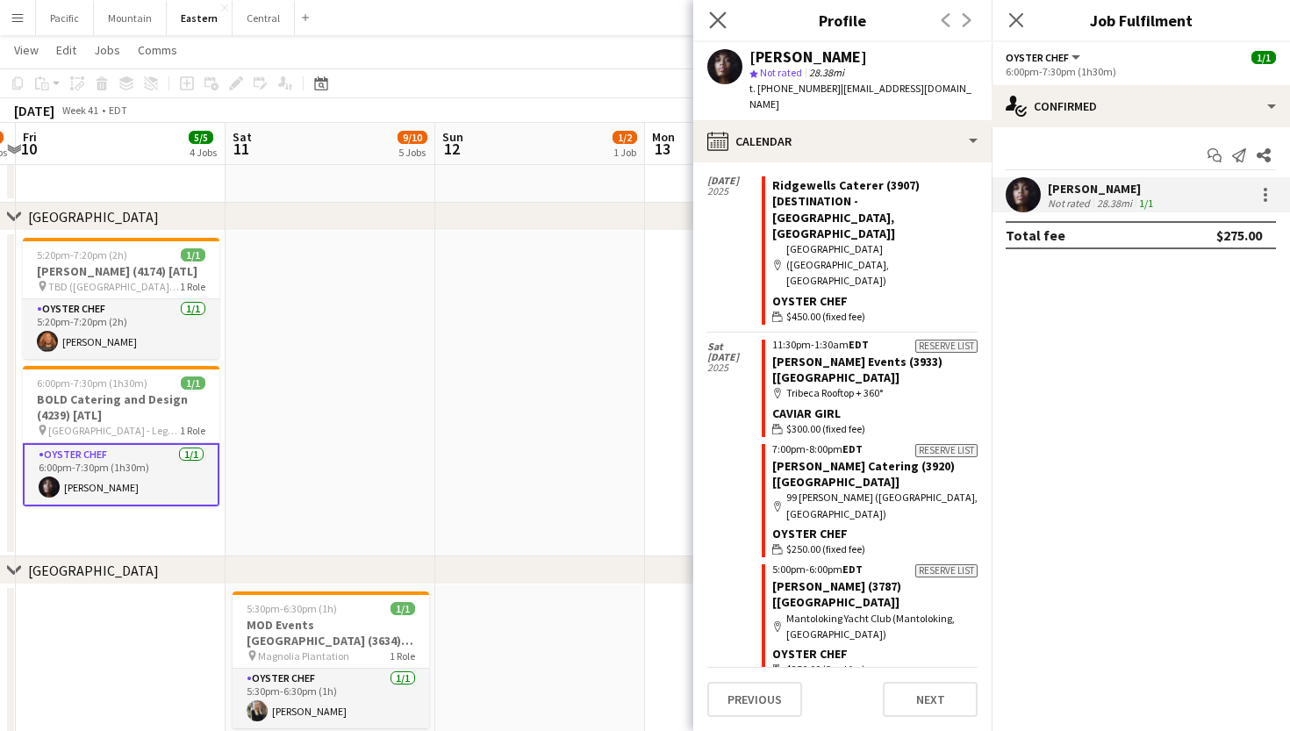
click at [728, 22] on app-icon "Close pop-in" at bounding box center [718, 20] width 25 height 25
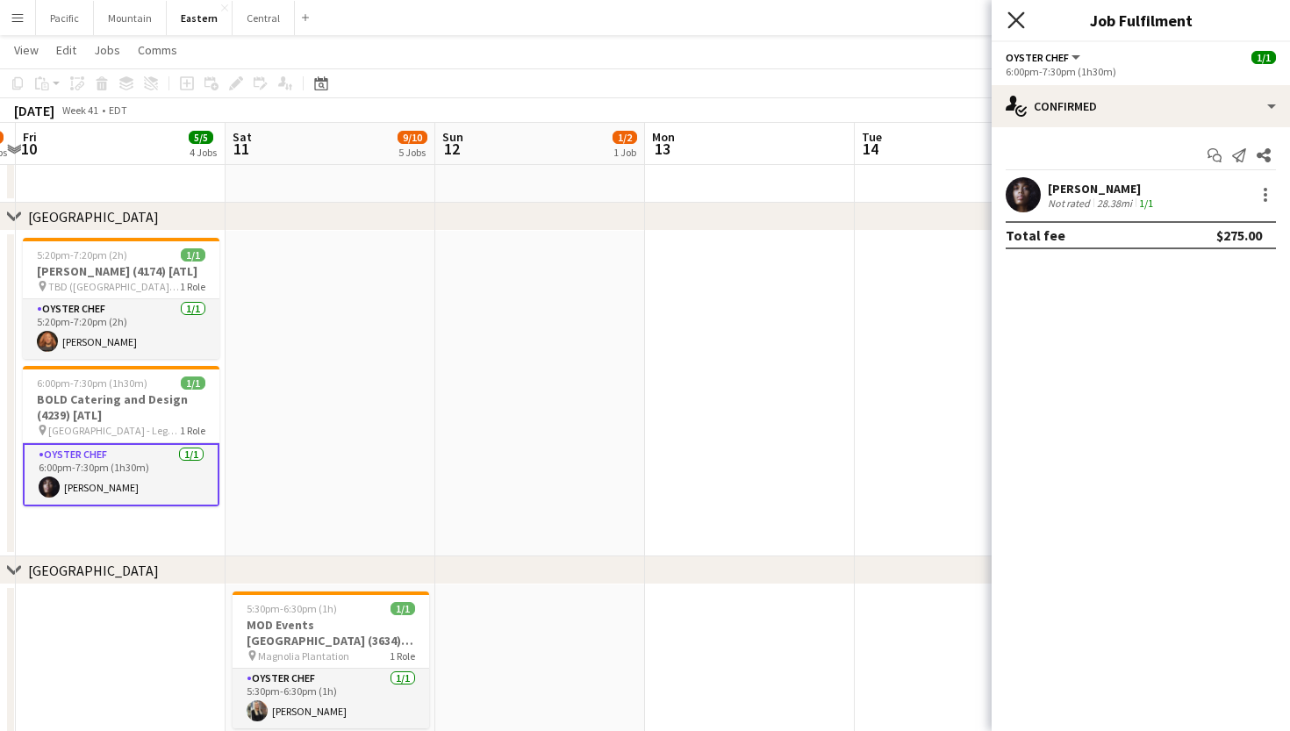
click at [1016, 24] on icon "Close pop-in" at bounding box center [1016, 19] width 17 height 17
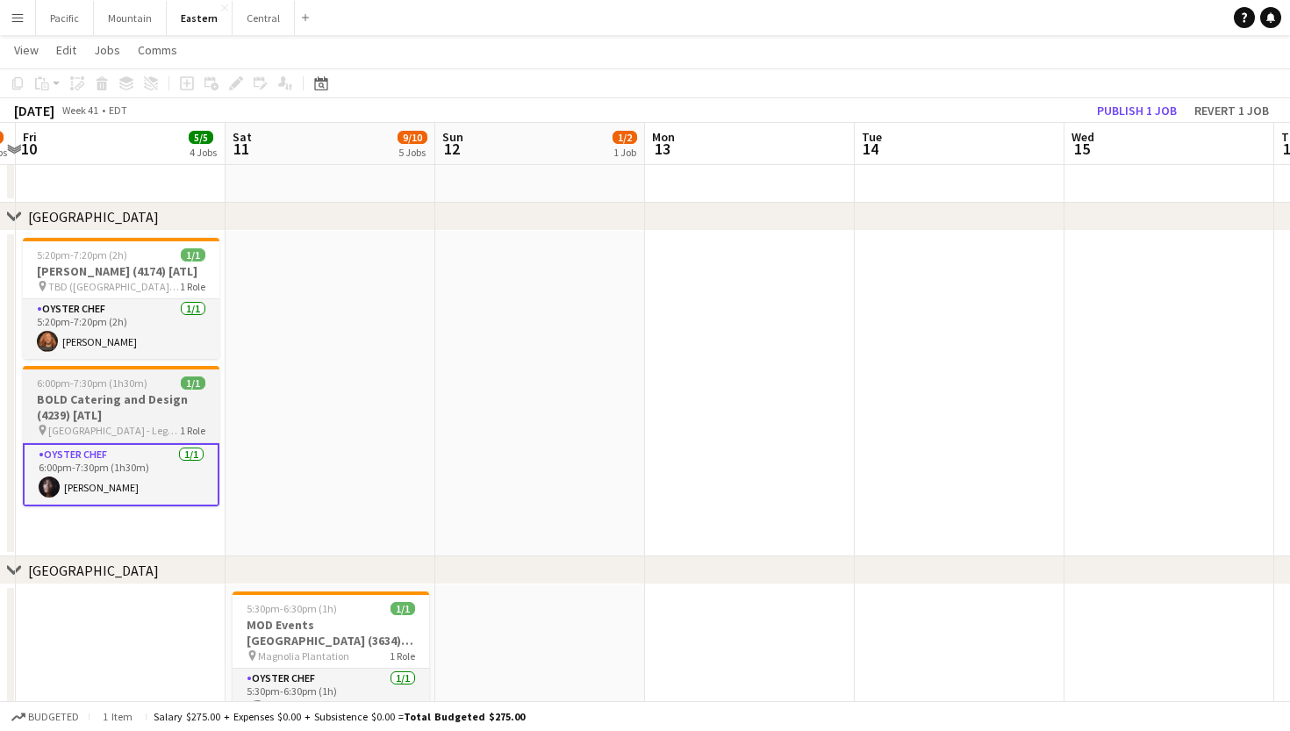
click at [131, 415] on h3 "BOLD Catering and Design (4239) [ATL]" at bounding box center [121, 408] width 197 height 32
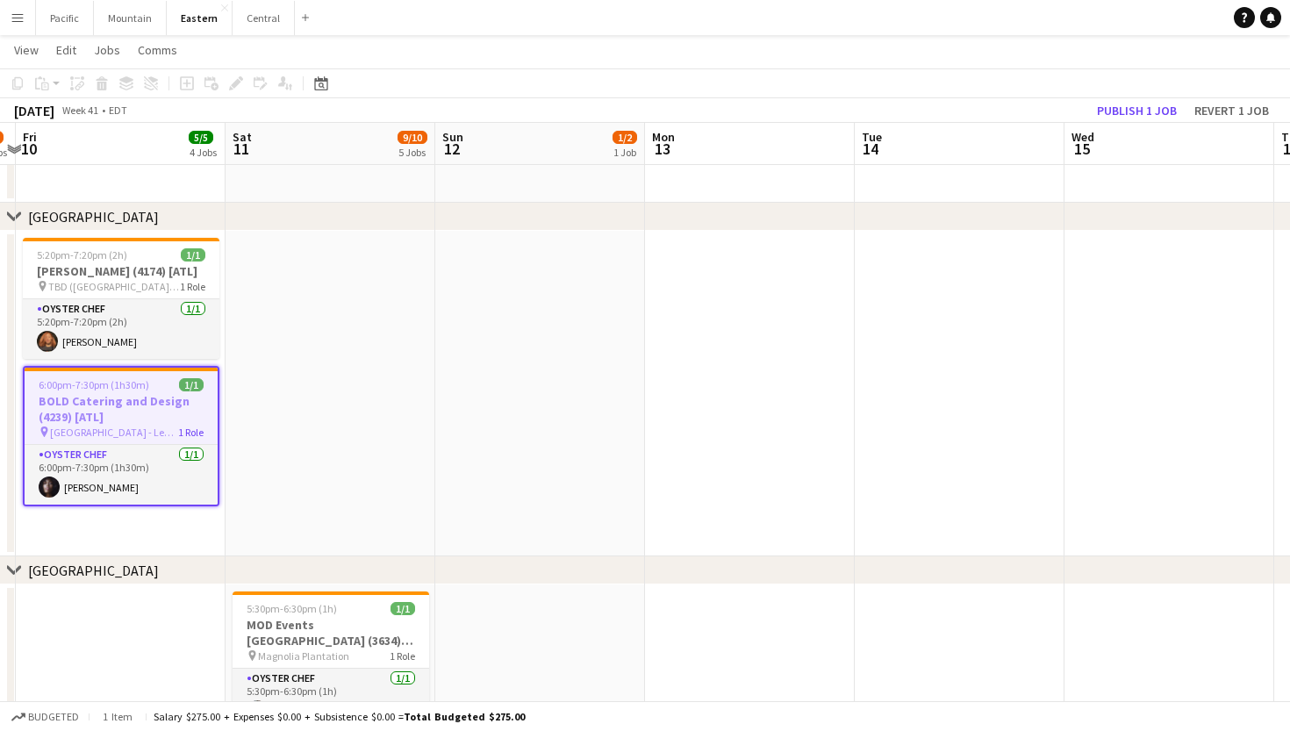
scroll to position [0, 613]
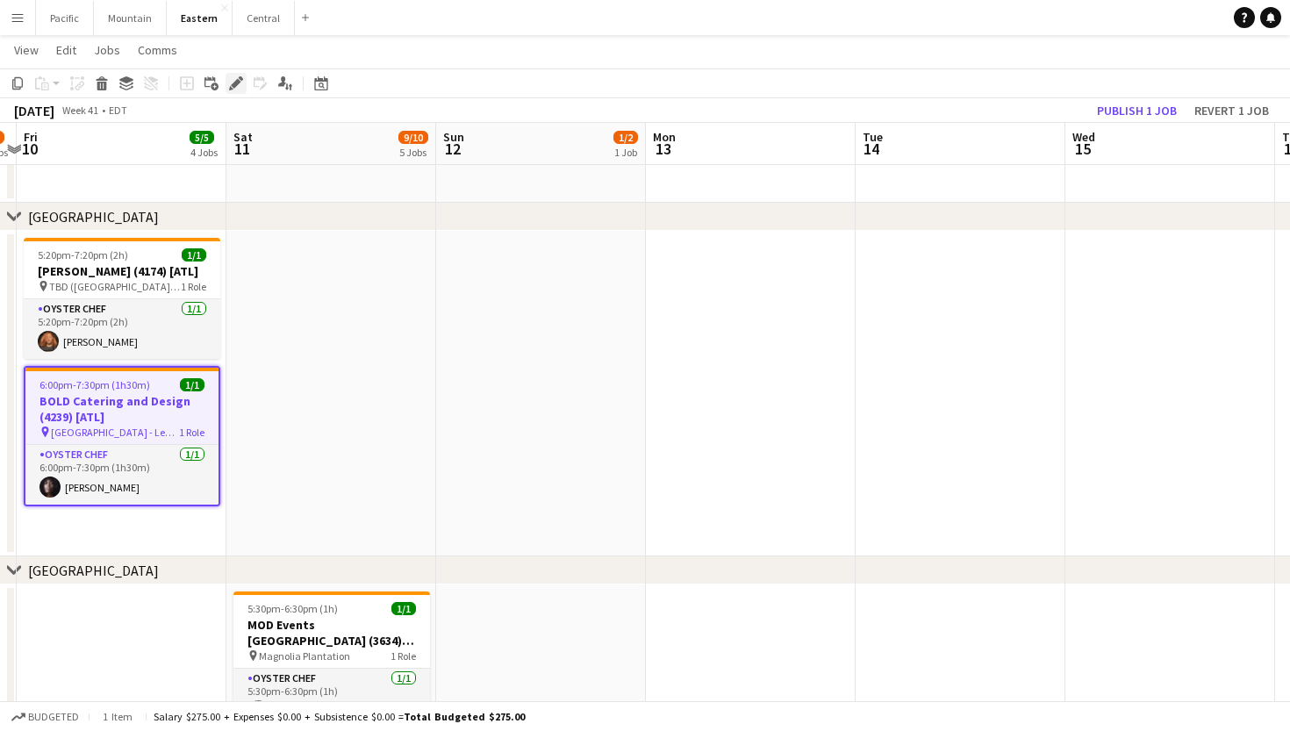
click at [240, 88] on icon "Edit" at bounding box center [236, 83] width 14 height 14
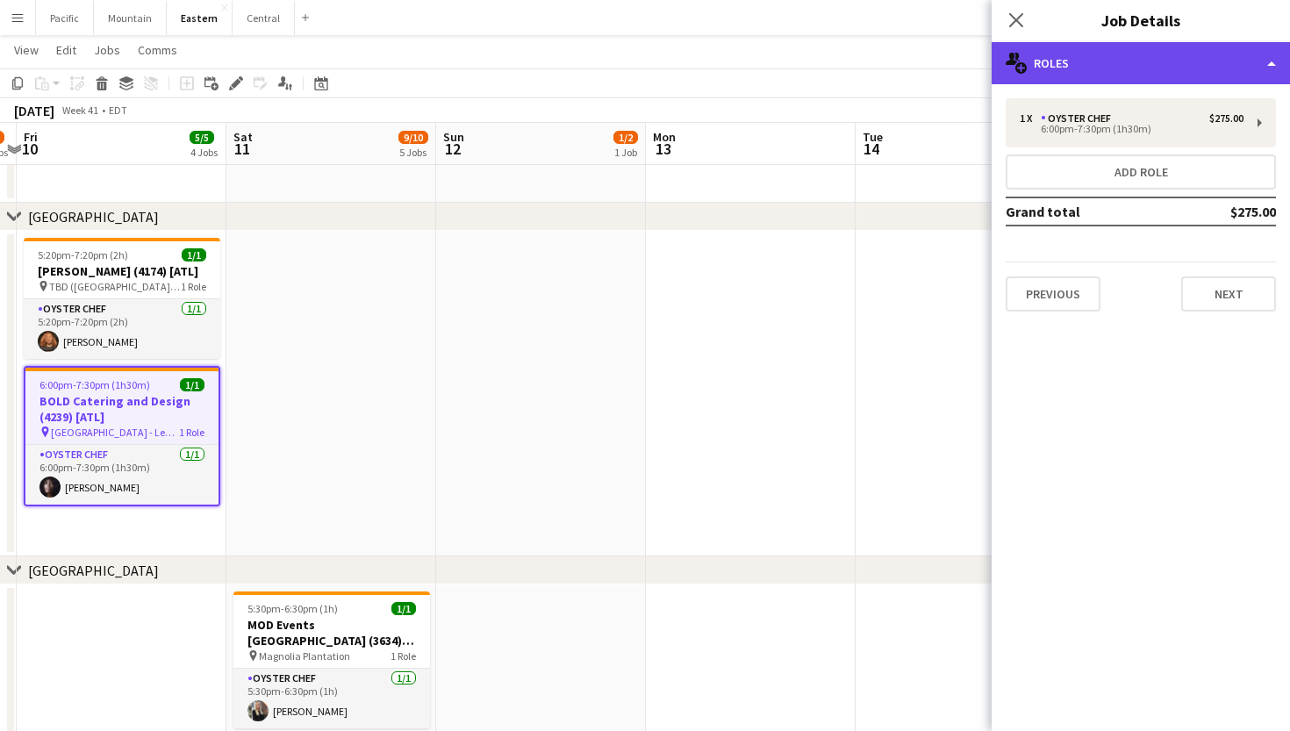
click at [1197, 47] on div "multiple-users-add Roles" at bounding box center [1141, 63] width 298 height 42
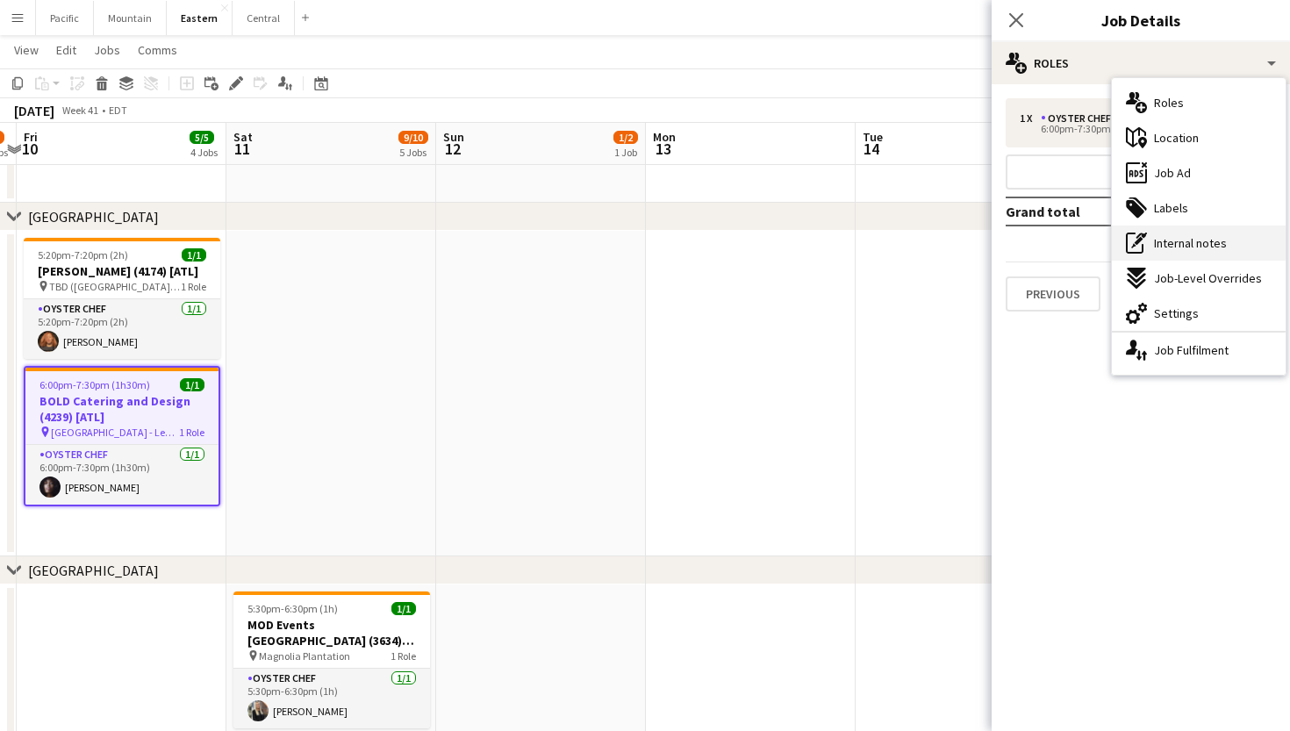
click at [1165, 237] on span "Internal notes" at bounding box center [1190, 243] width 73 height 16
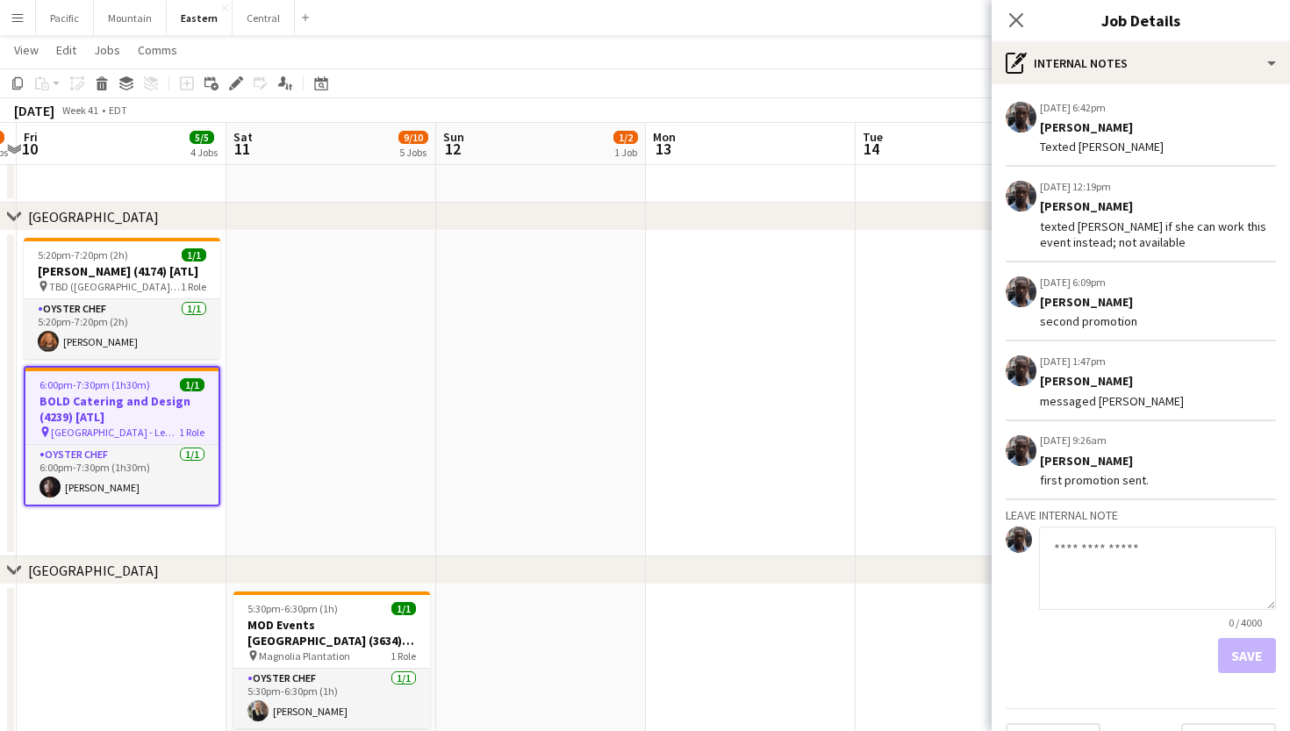
click at [1089, 545] on textarea at bounding box center [1157, 568] width 237 height 83
click at [1233, 112] on div "Edit internal note Delete internal note" at bounding box center [1254, 107] width 46 height 18
click at [1238, 105] on app-icon "Edit internal note" at bounding box center [1242, 107] width 14 height 18
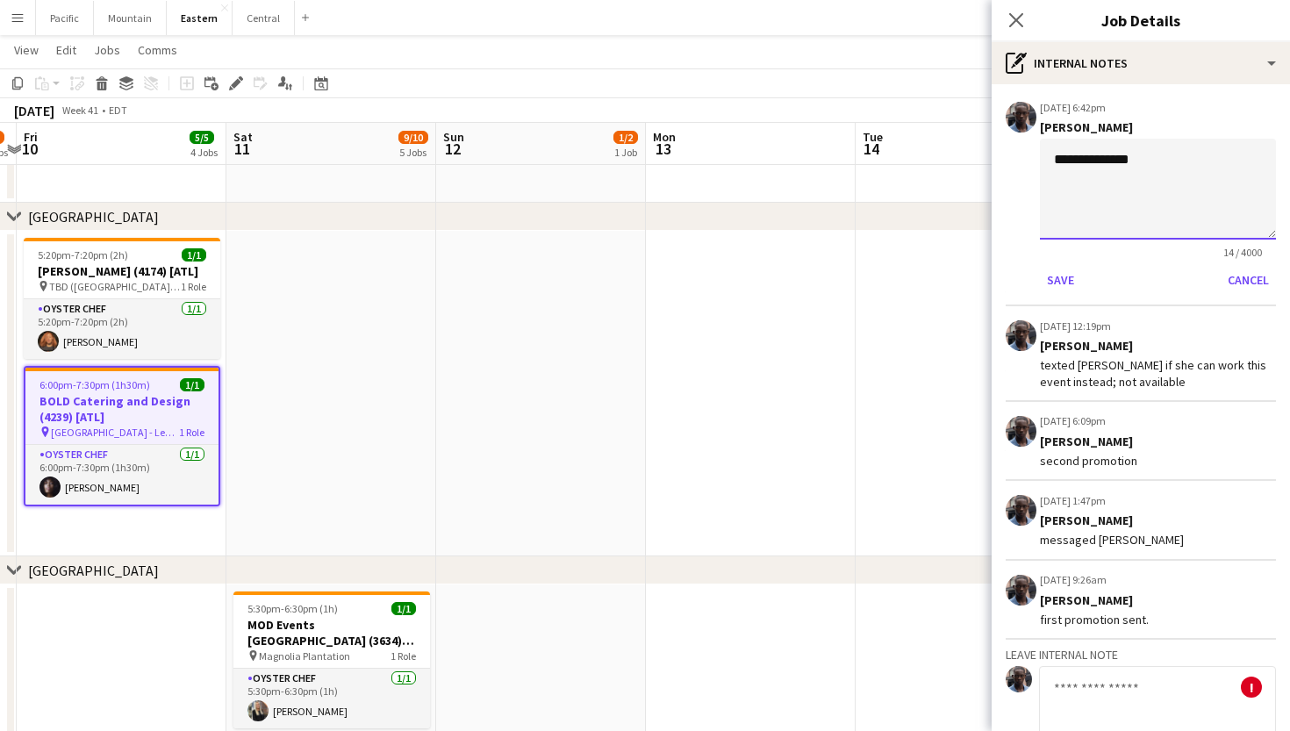
click at [1166, 174] on textarea "**********" at bounding box center [1158, 189] width 236 height 101
type textarea "**********"
click at [1064, 274] on button "Save" at bounding box center [1060, 280] width 41 height 28
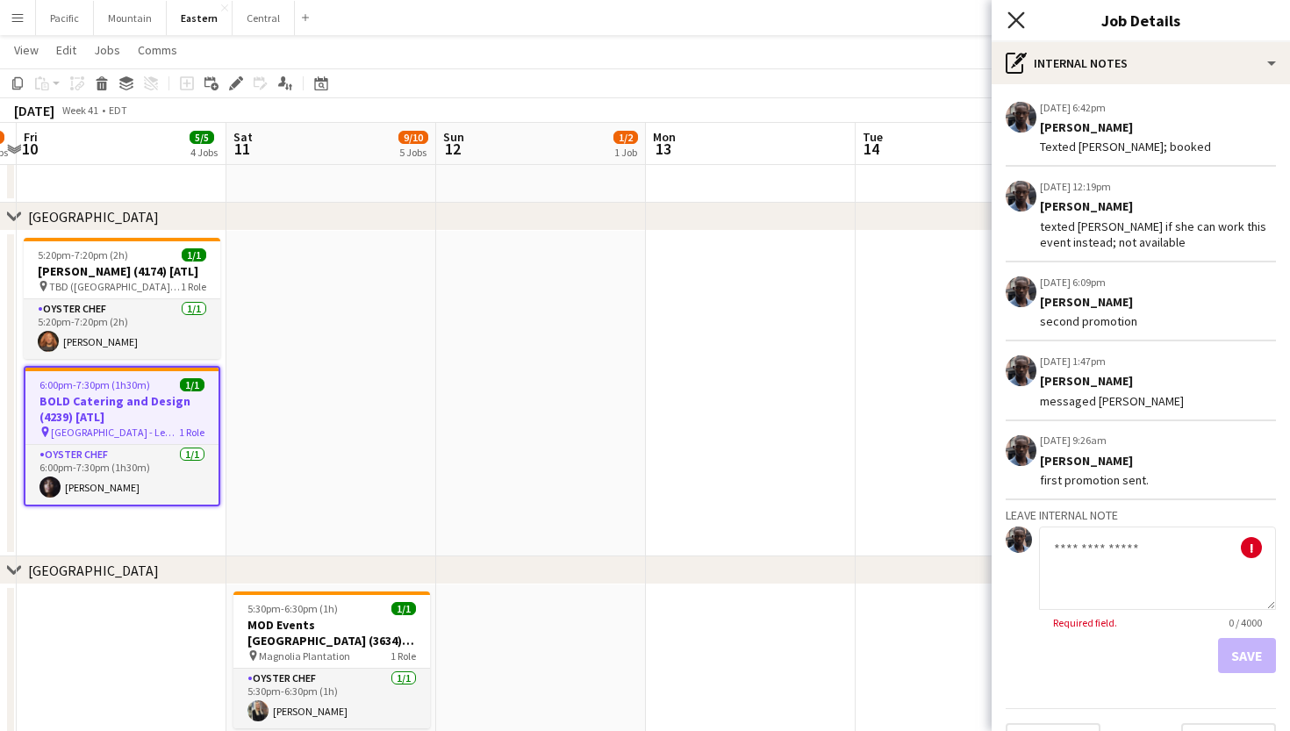
click at [1022, 16] on icon at bounding box center [1016, 19] width 17 height 17
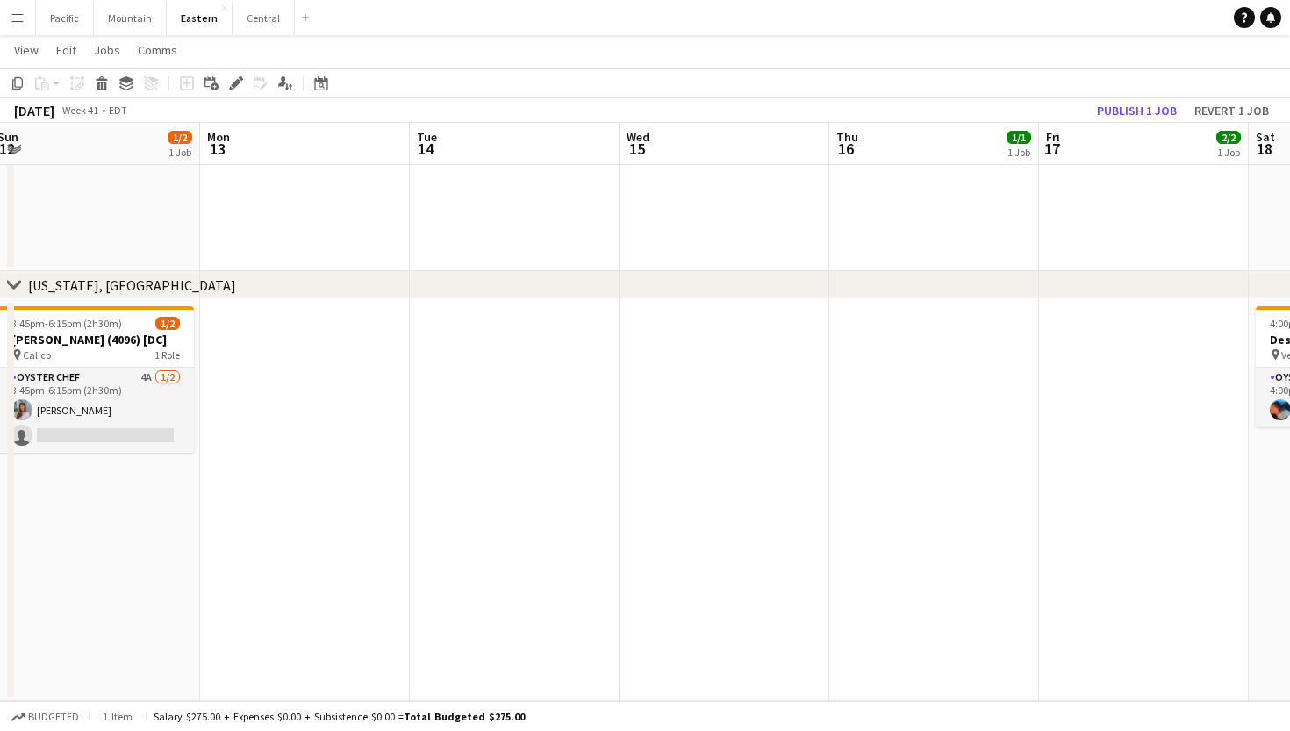
scroll to position [0, 866]
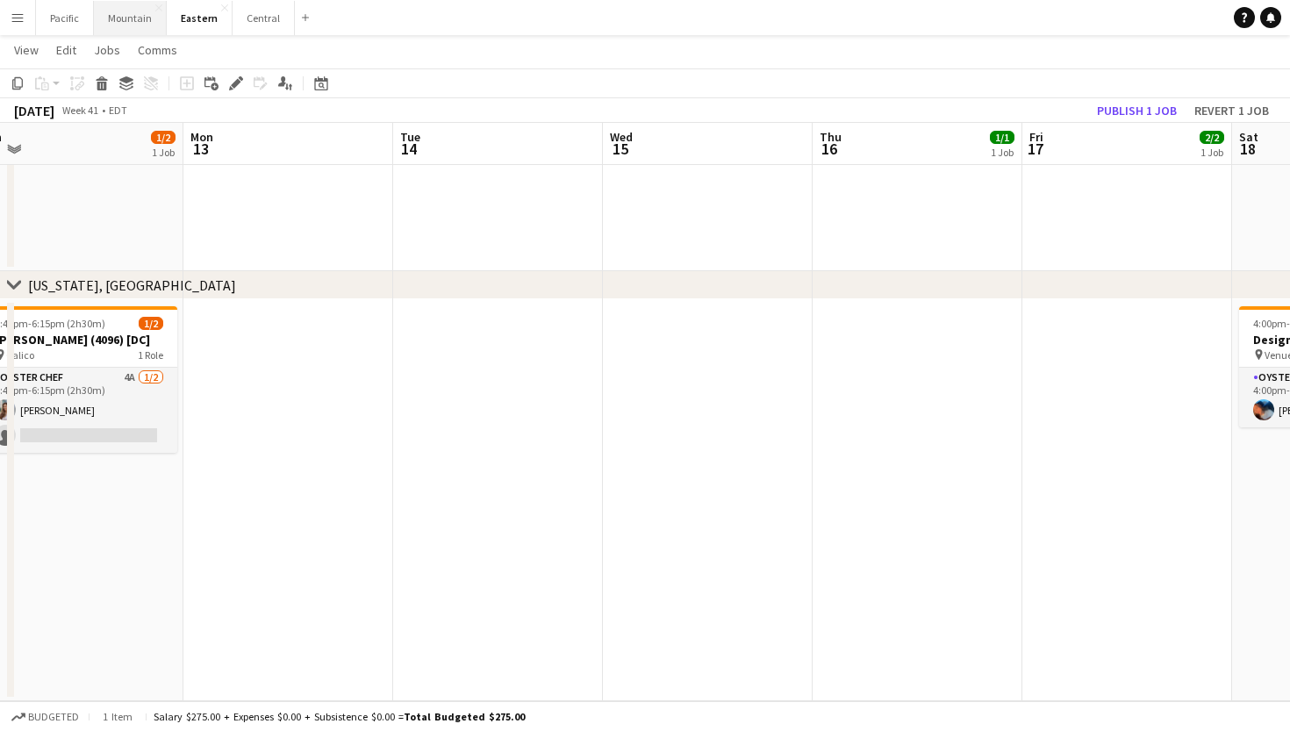
click at [128, 17] on button "Mountain Close" at bounding box center [130, 18] width 73 height 34
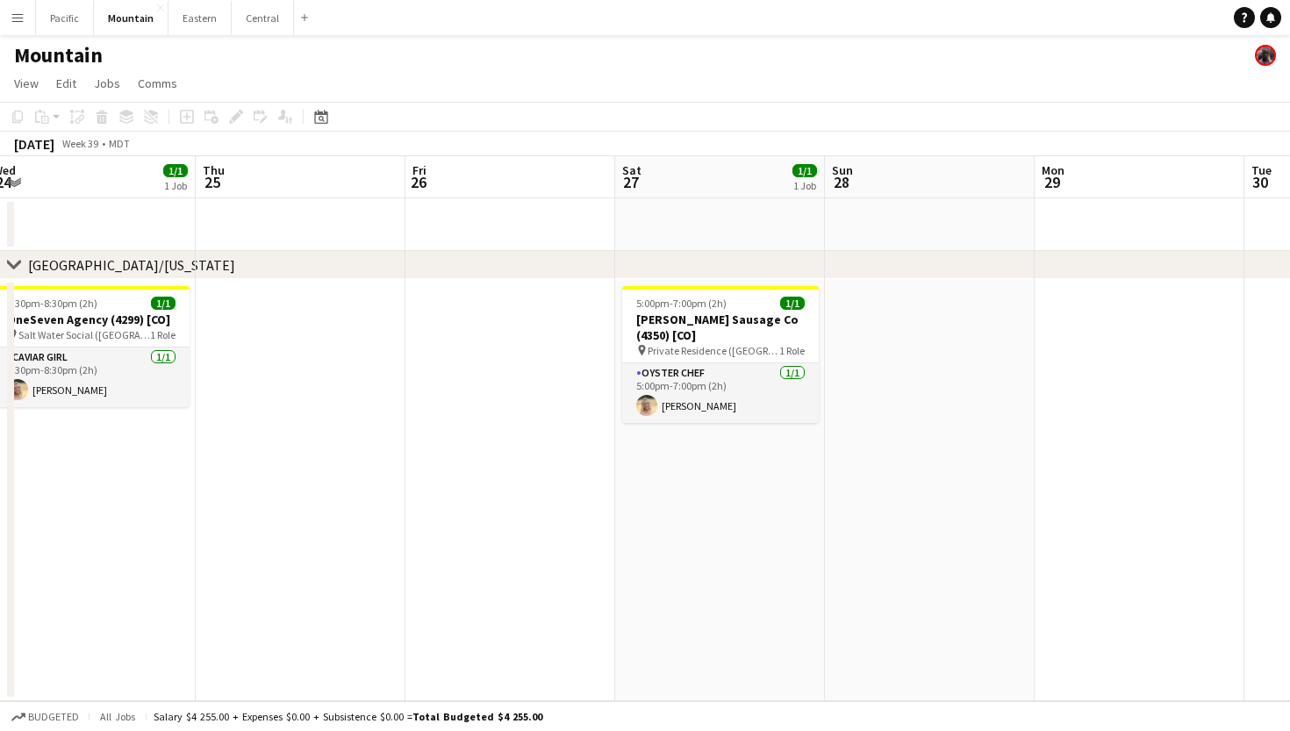
scroll to position [0, 547]
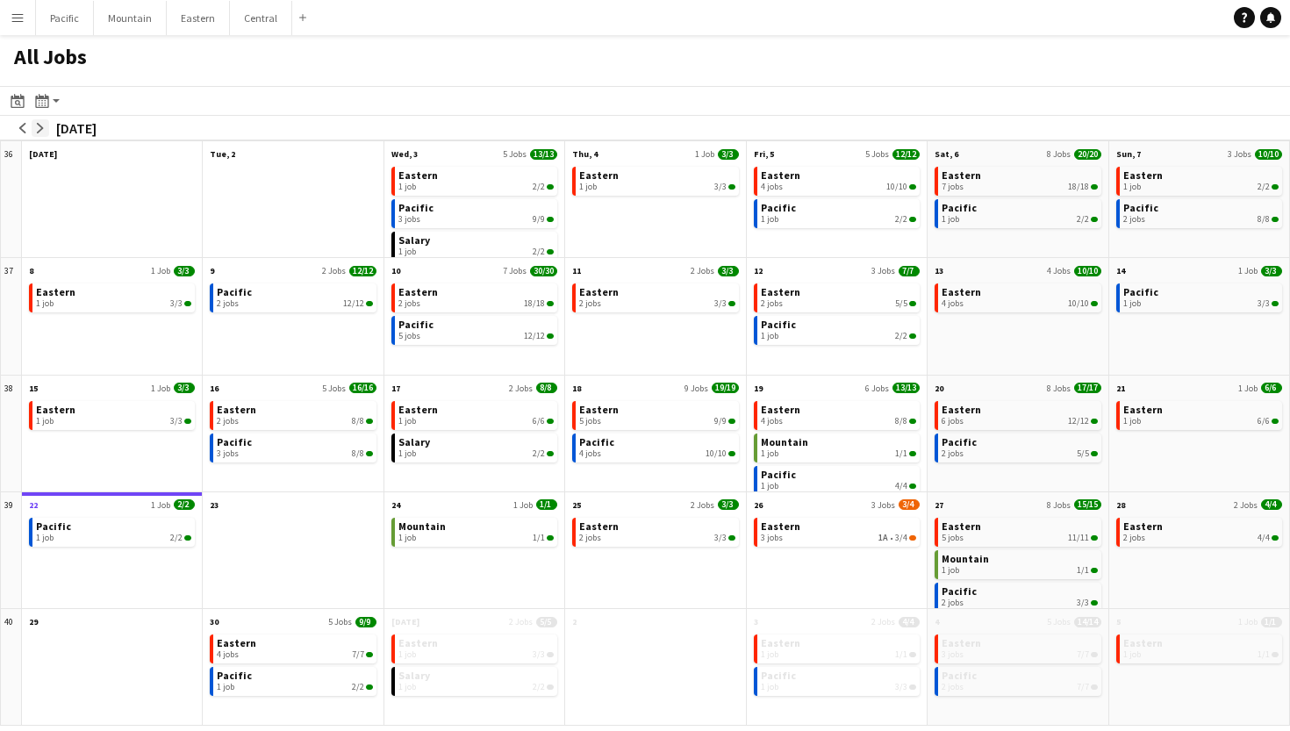
click at [42, 133] on app-icon "arrow-right" at bounding box center [40, 128] width 11 height 11
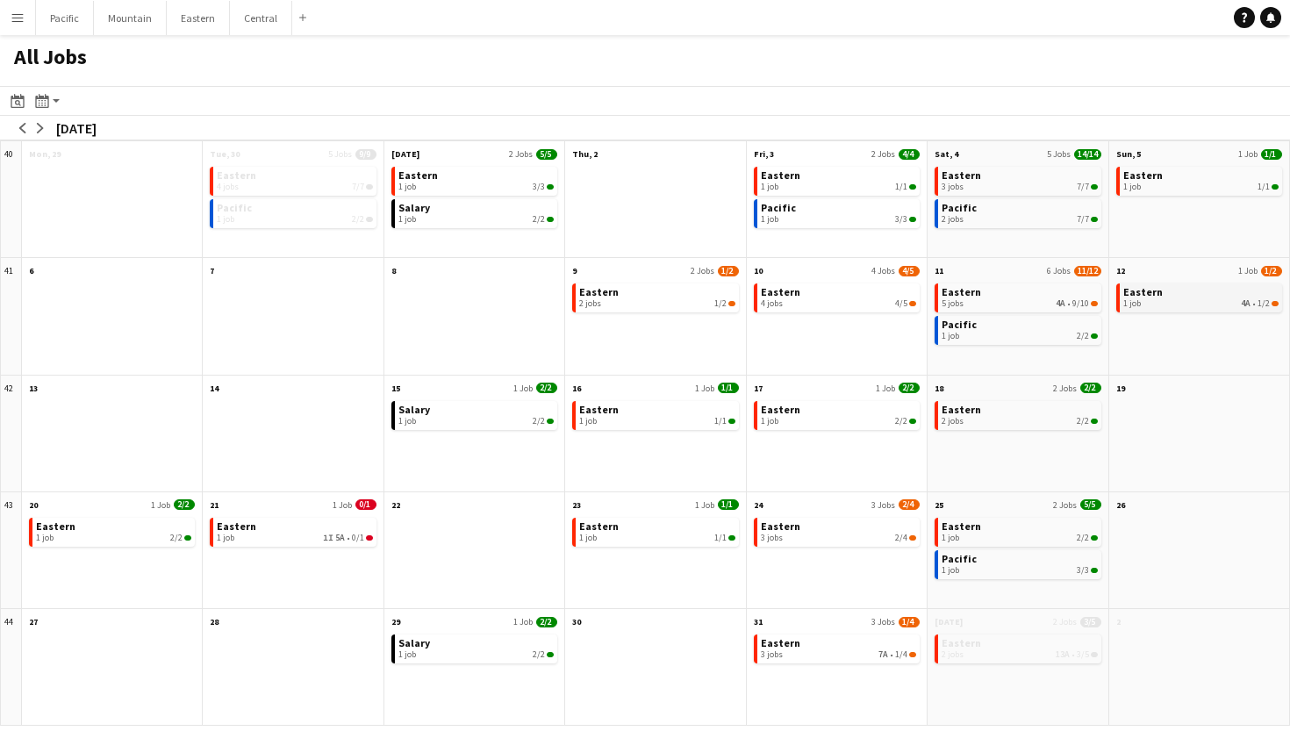
click at [1132, 305] on span "1 job" at bounding box center [1133, 303] width 18 height 11
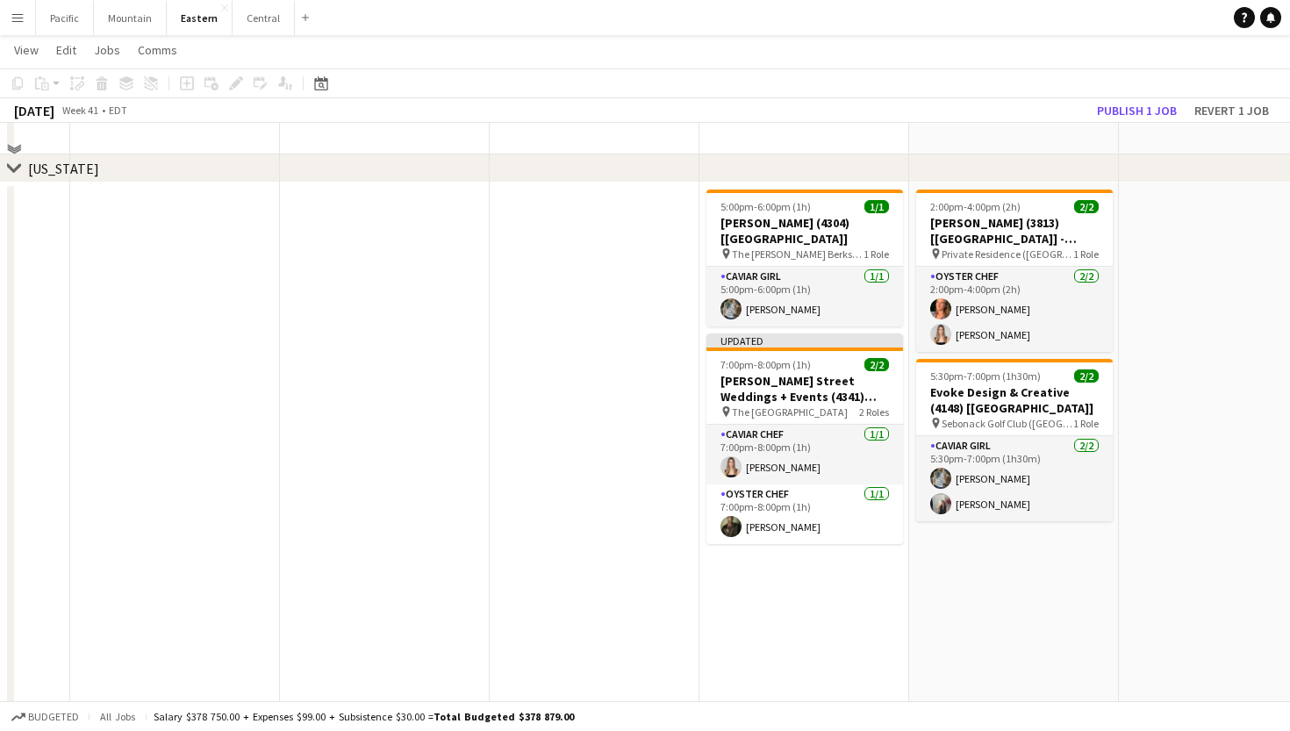
scroll to position [963, 0]
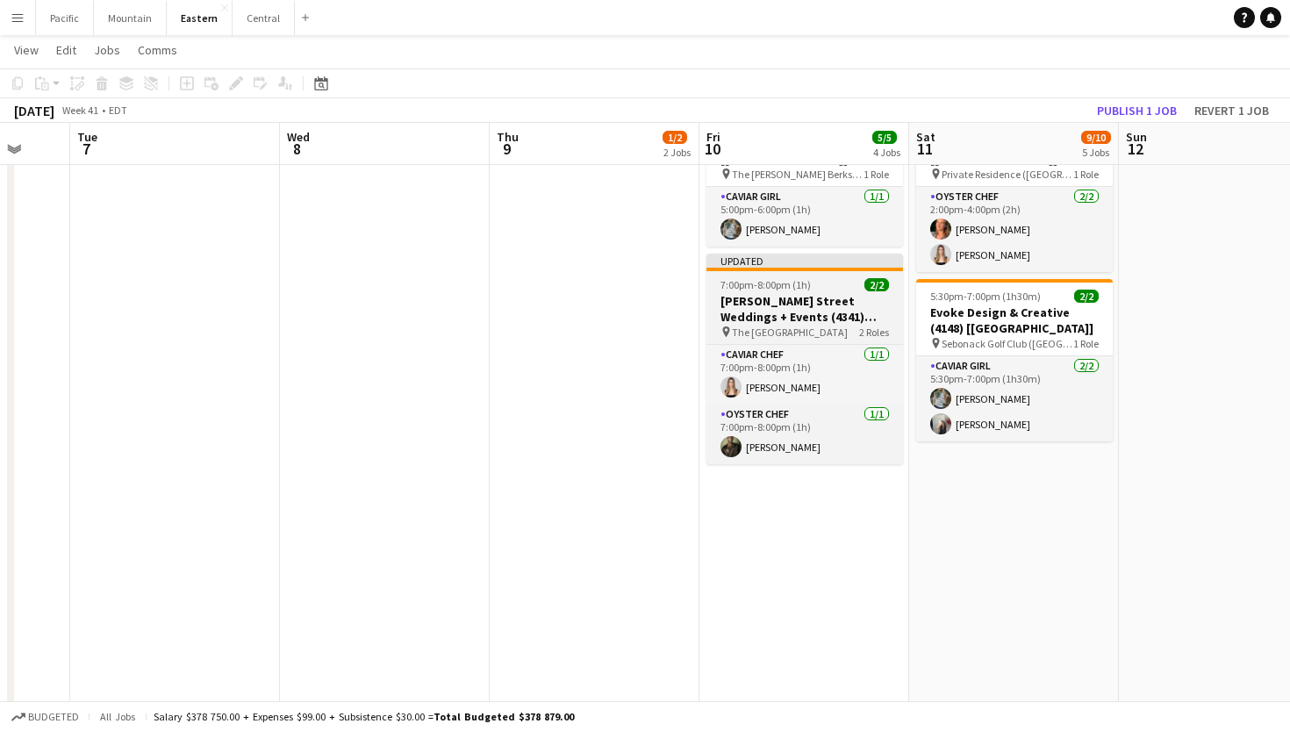
click at [811, 300] on h3 "[PERSON_NAME] Street Weddings + Events (4341) [[GEOGRAPHIC_DATA]]" at bounding box center [805, 309] width 197 height 32
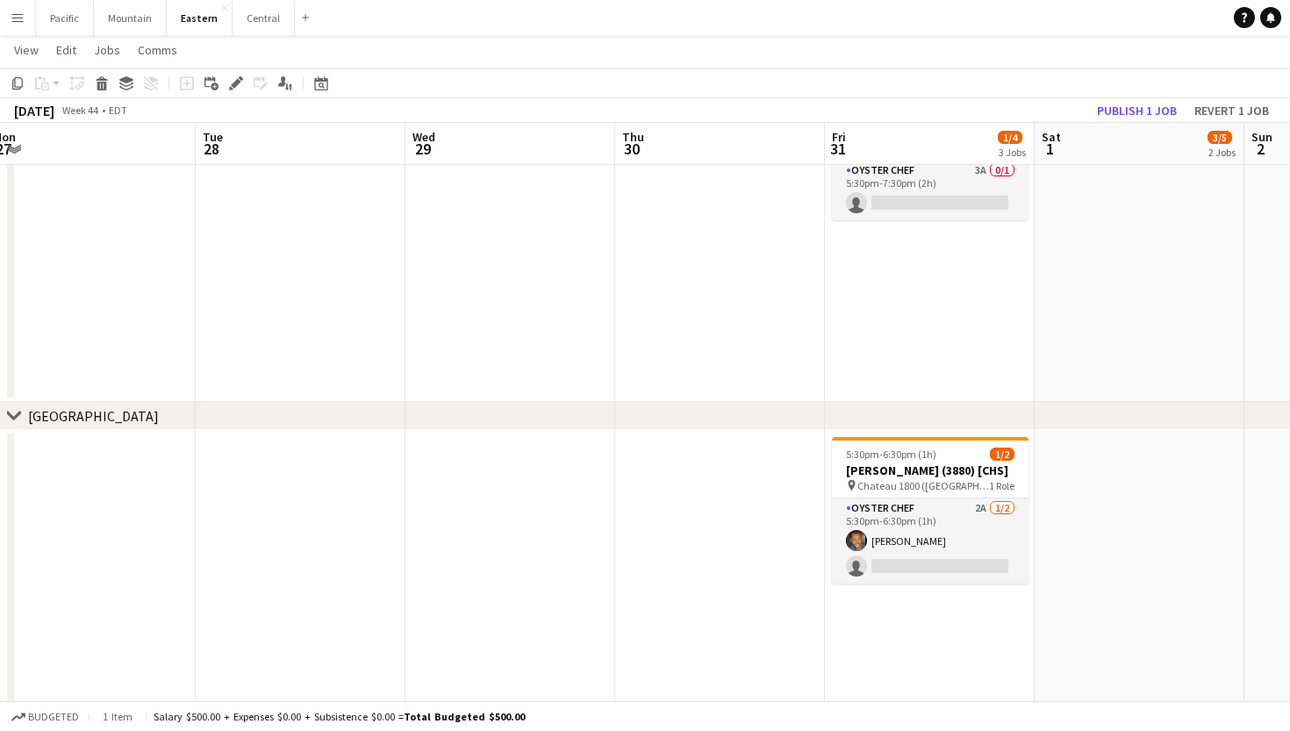
scroll to position [0, 856]
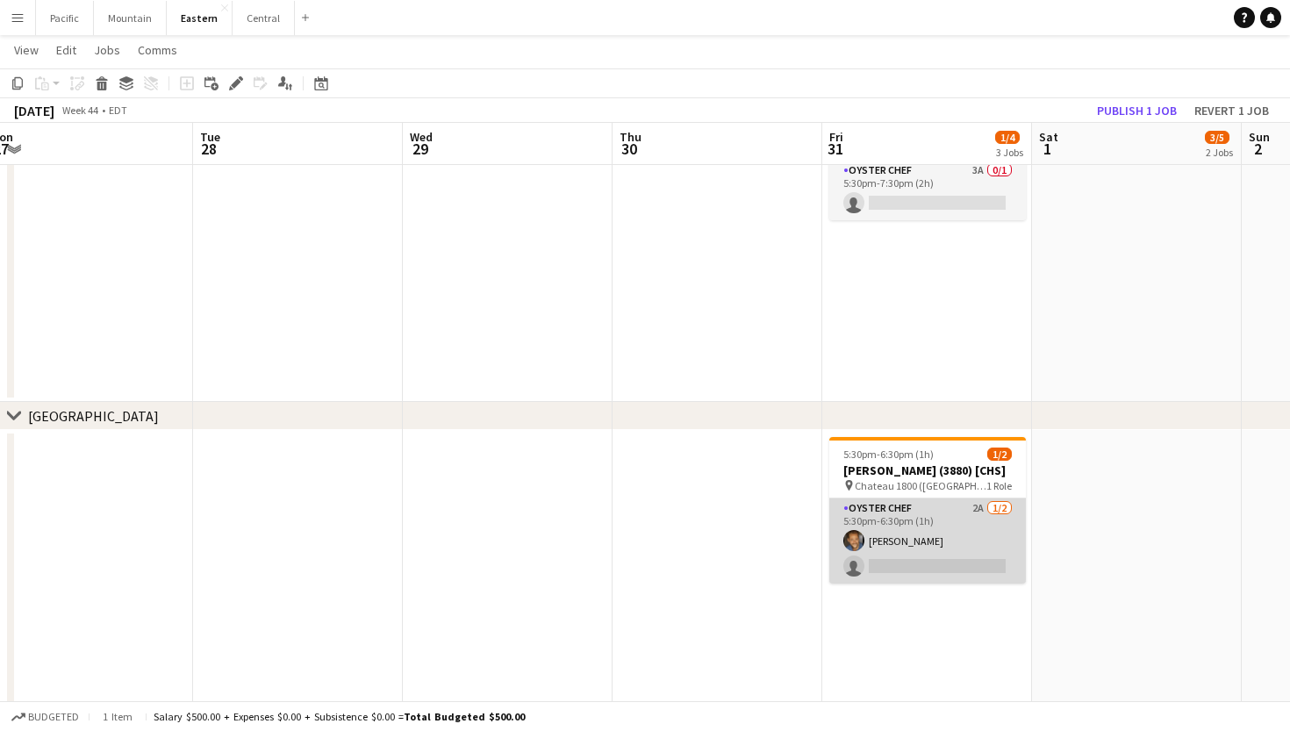
click at [909, 526] on app-card-role "Oyster Chef 2A [DATE] 5:30pm-6:30pm (1h) [PERSON_NAME] single-neutral-actions" at bounding box center [928, 541] width 197 height 85
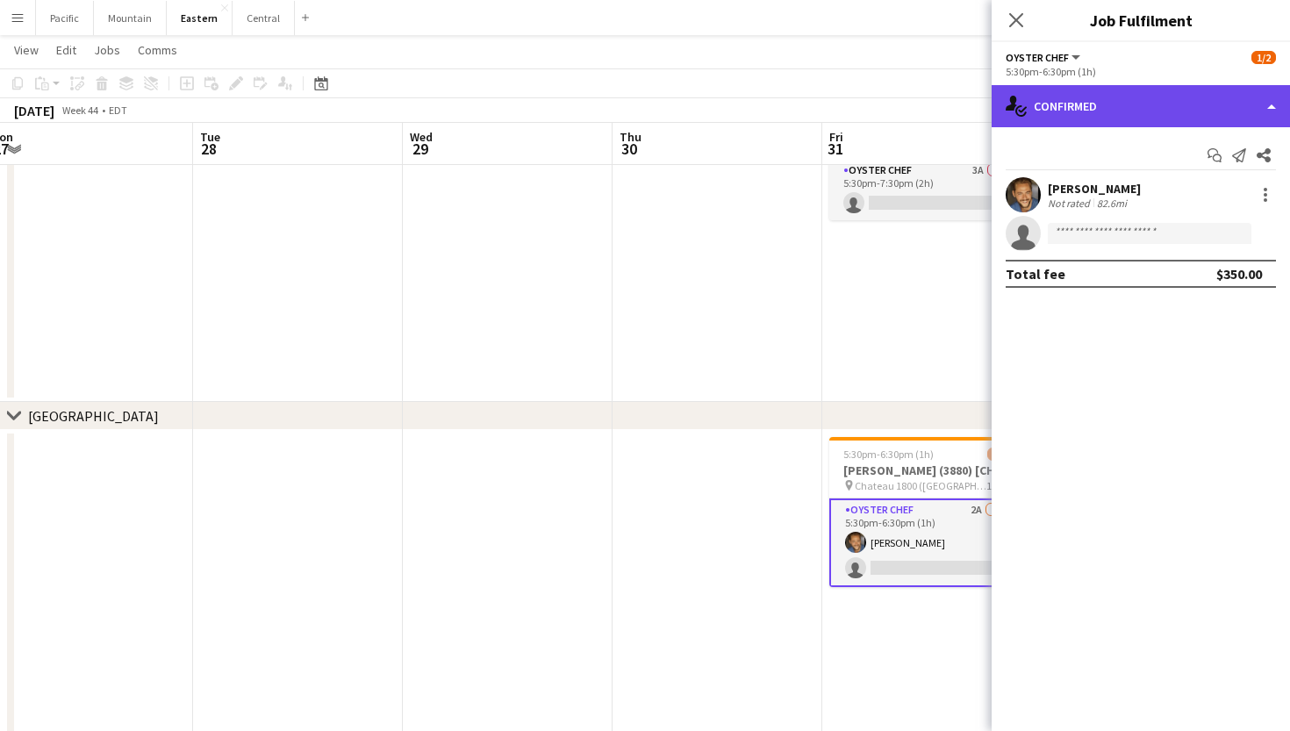
click at [1213, 96] on div "single-neutral-actions-check-2 Confirmed" at bounding box center [1141, 106] width 298 height 42
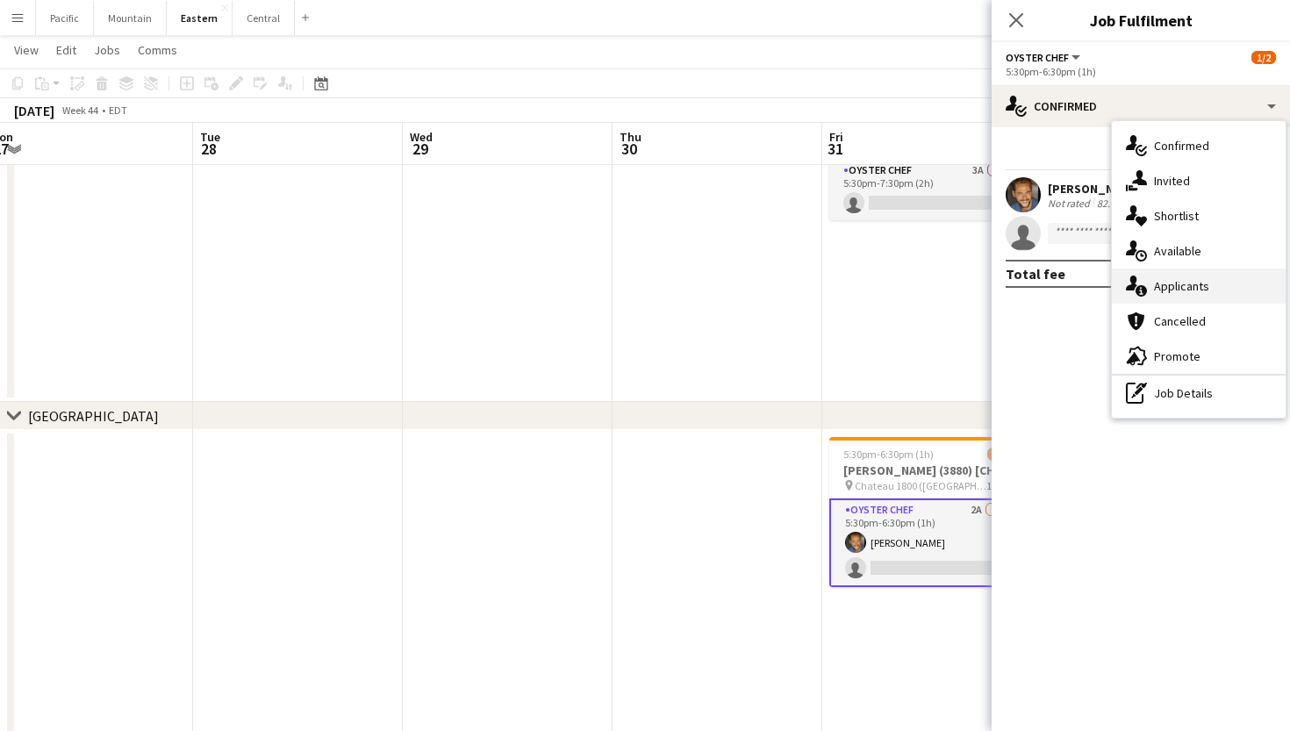
click at [1204, 286] on span "Applicants" at bounding box center [1181, 286] width 55 height 16
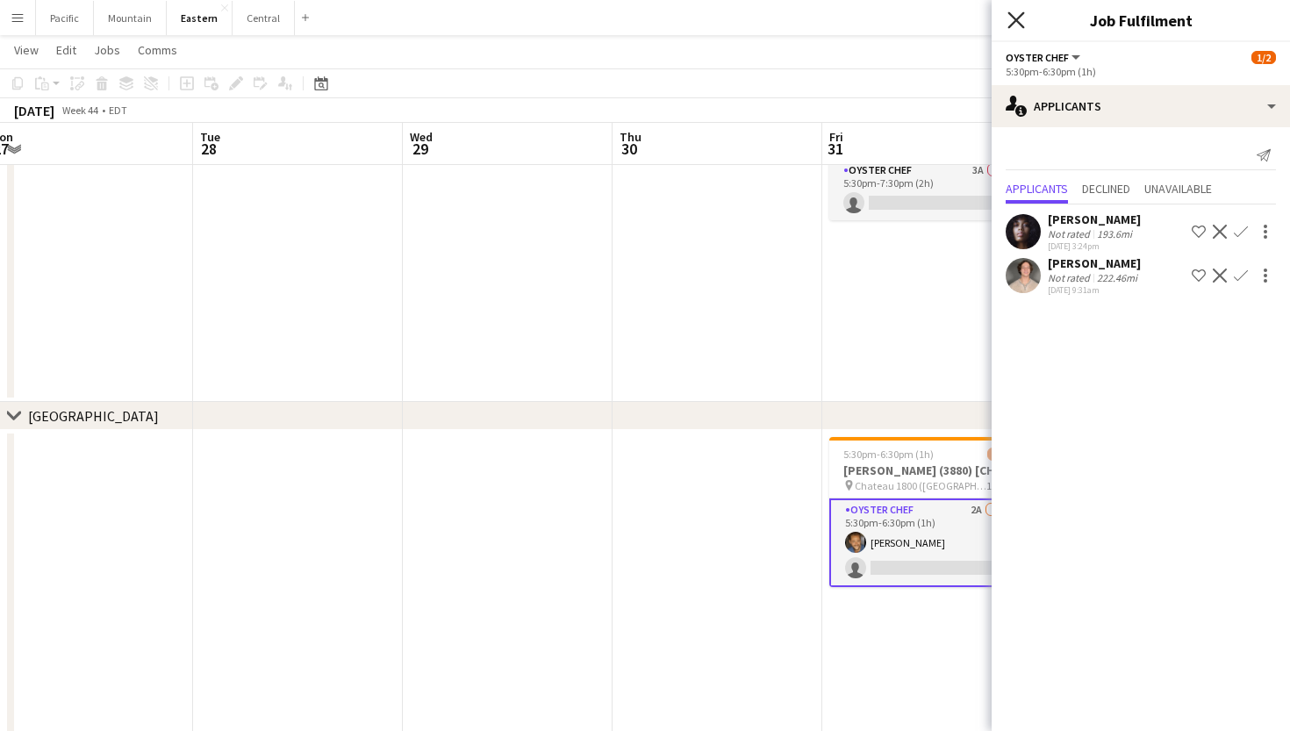
click at [1017, 20] on icon at bounding box center [1016, 19] width 17 height 17
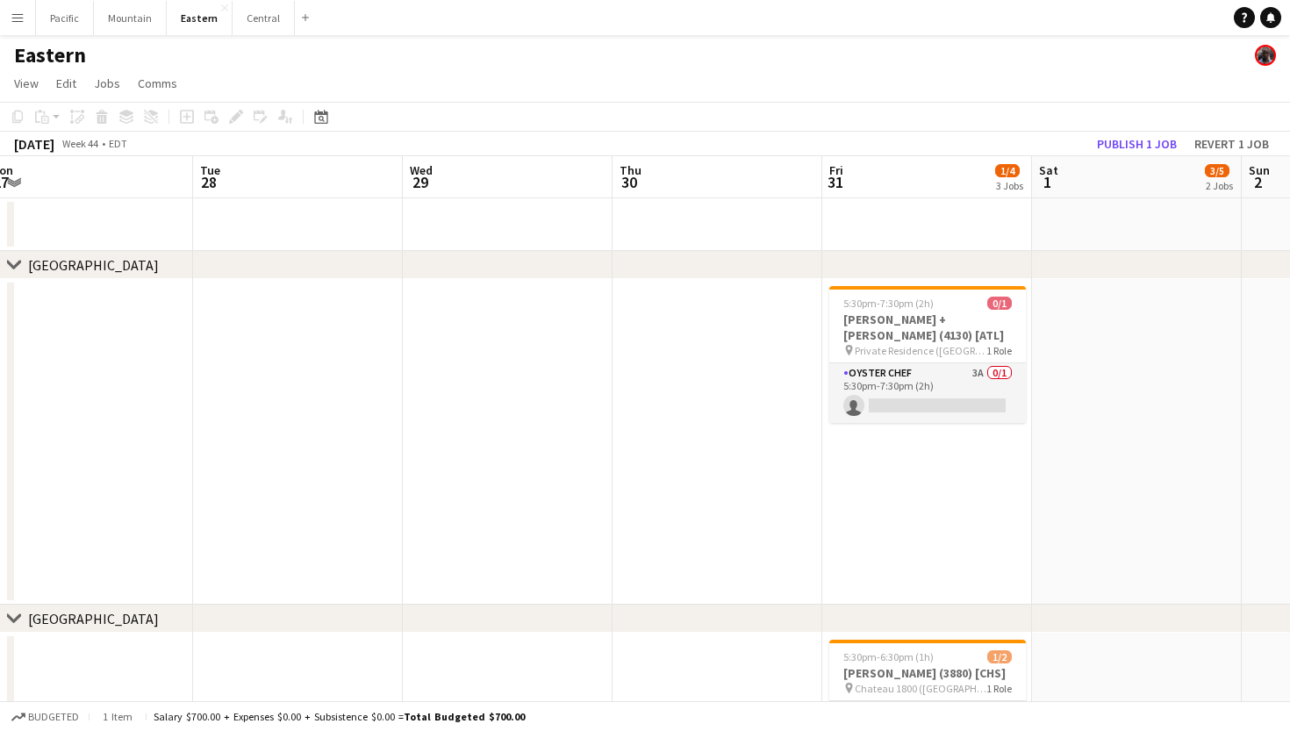
scroll to position [0, 0]
click at [952, 374] on app-card-role "Oyster Chef 3A 0/1 5:30pm-7:30pm (2h) single-neutral-actions" at bounding box center [928, 393] width 197 height 60
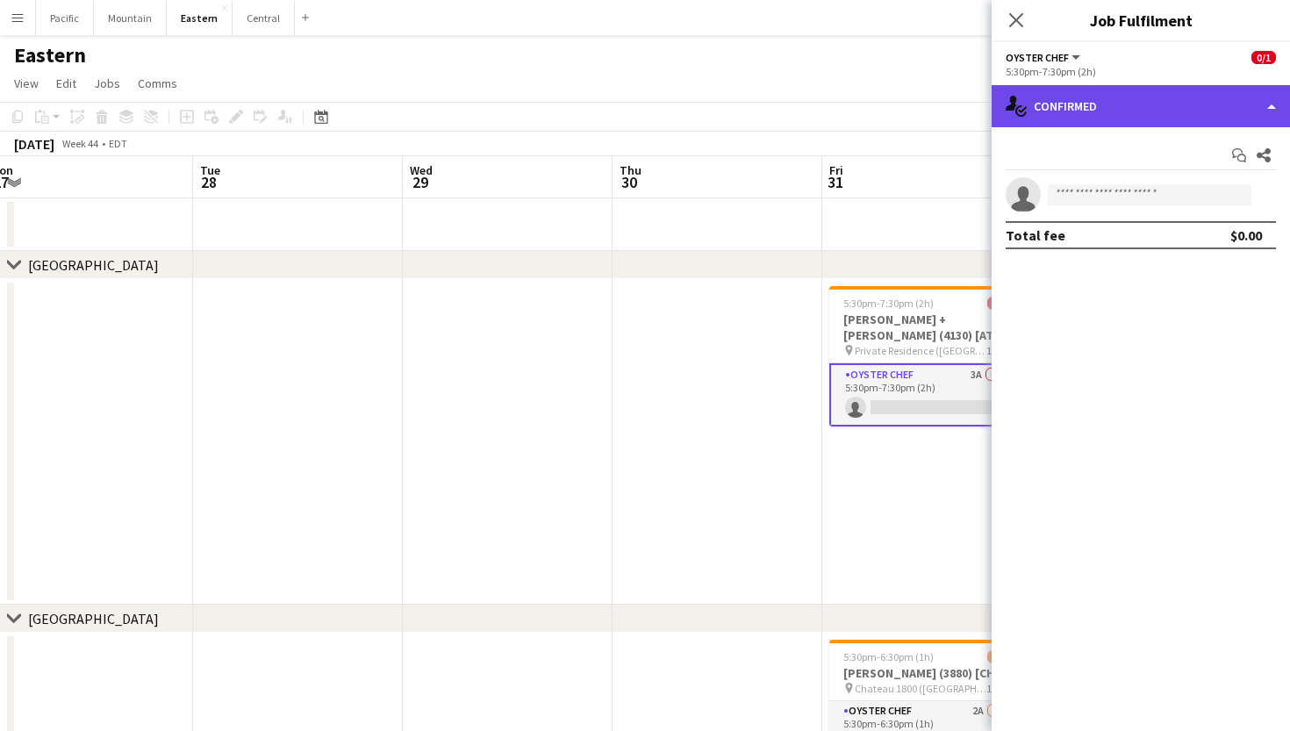
click at [1162, 111] on div "single-neutral-actions-check-2 Confirmed" at bounding box center [1141, 106] width 298 height 42
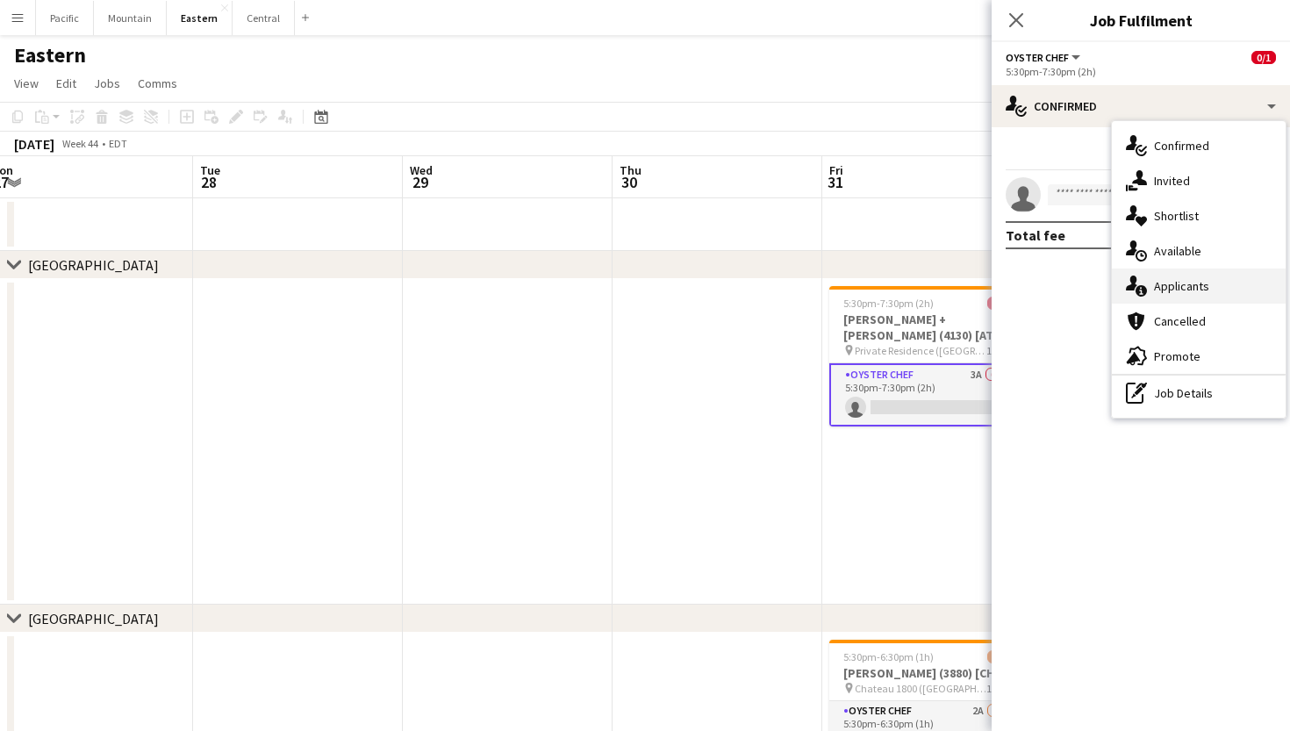
click at [1181, 293] on span "Applicants" at bounding box center [1181, 286] width 55 height 16
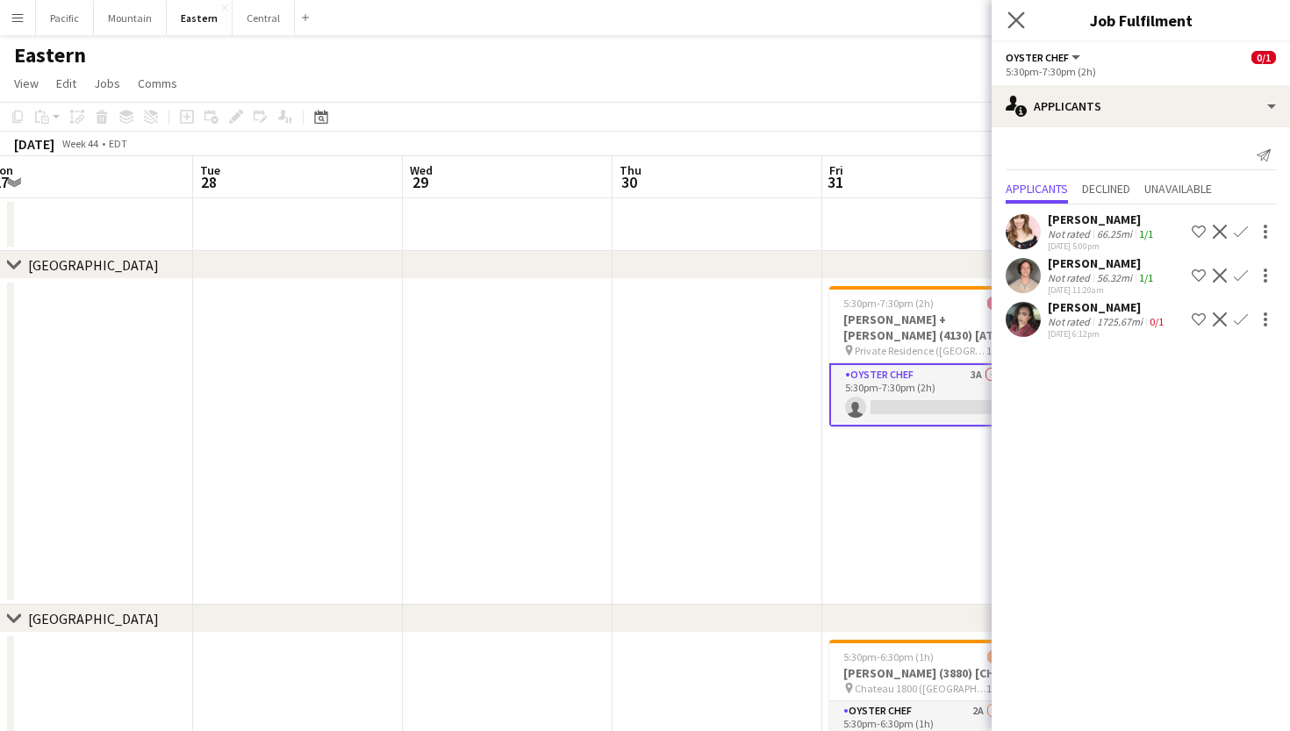
click at [1013, 30] on app-icon "Close pop-in" at bounding box center [1016, 20] width 25 height 25
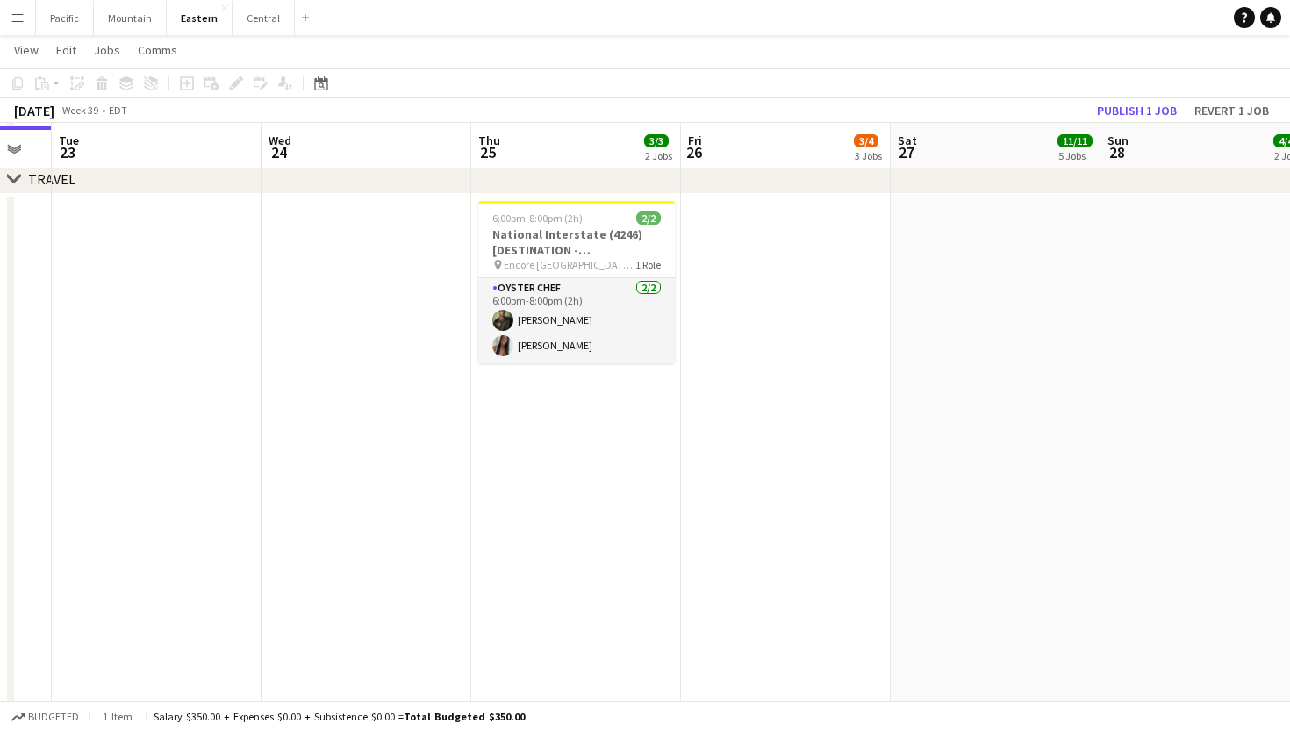
scroll to position [1877, 0]
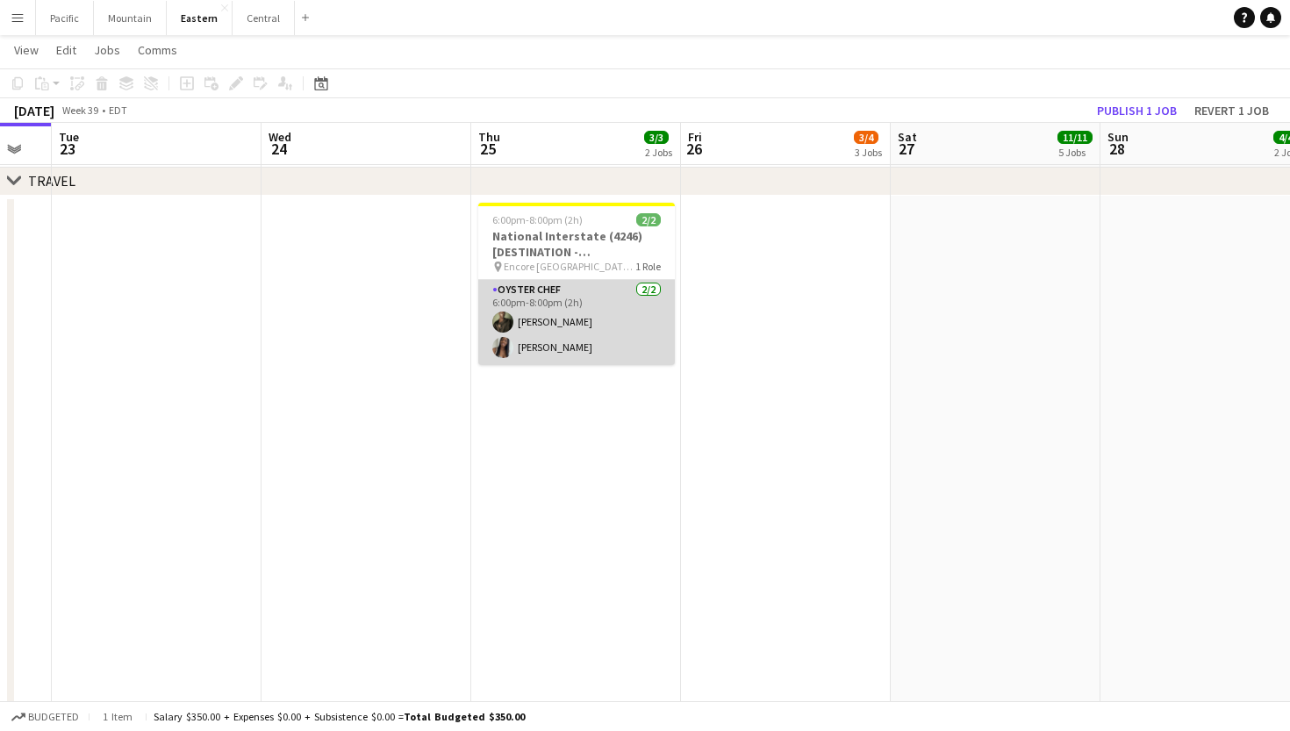
click at [600, 323] on app-card-role "Oyster Chef [DATE] 6:00pm-8:00pm (2h) [PERSON_NAME] [PERSON_NAME]" at bounding box center [576, 322] width 197 height 85
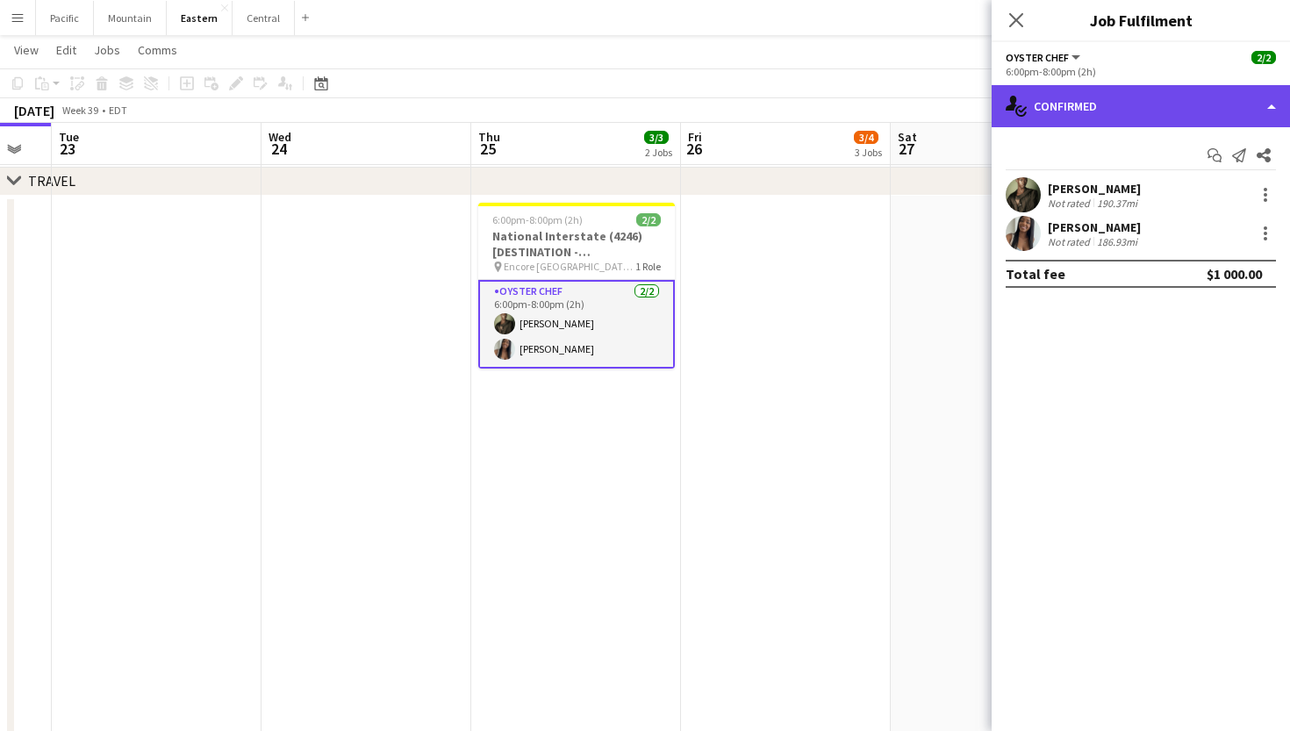
click at [1110, 97] on div "single-neutral-actions-check-2 Confirmed" at bounding box center [1141, 106] width 298 height 42
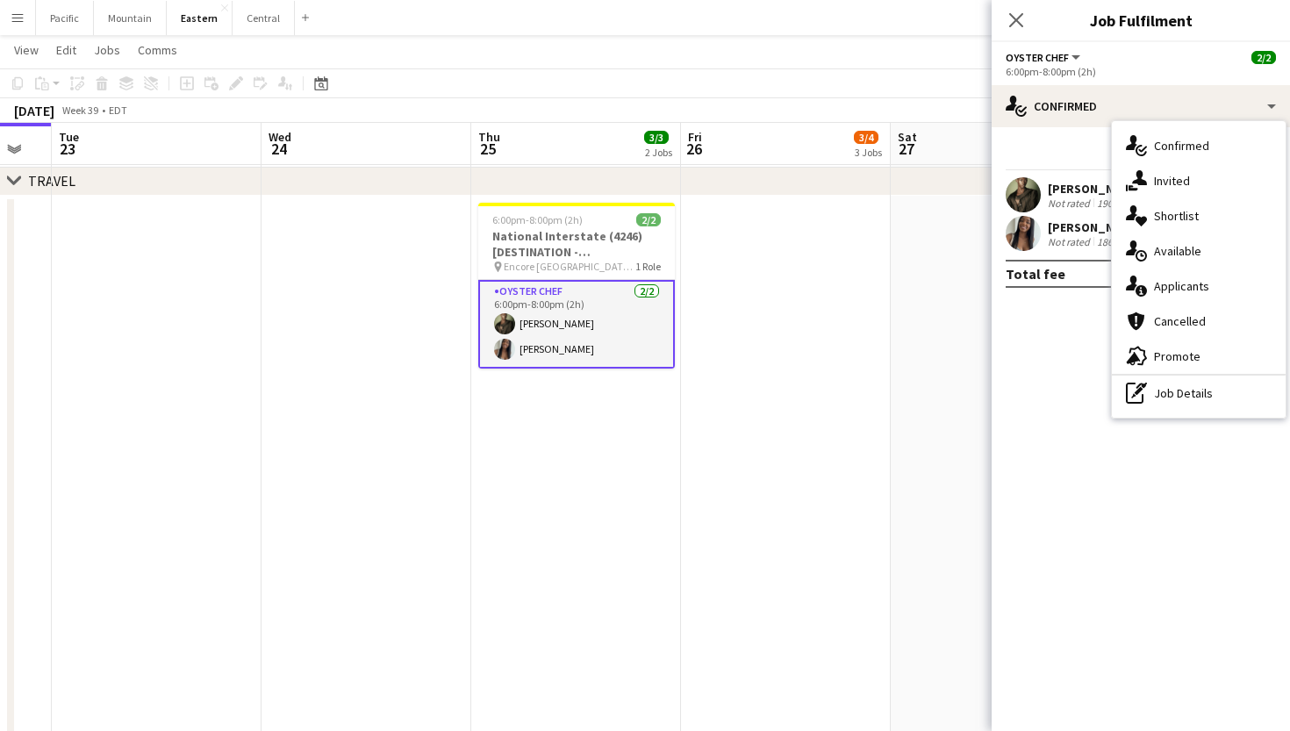
click at [1036, 429] on mat-expansion-panel "check Confirmed Start chat Send notification Share Jeremiah Bell Not rated 190.…" at bounding box center [1141, 429] width 298 height 604
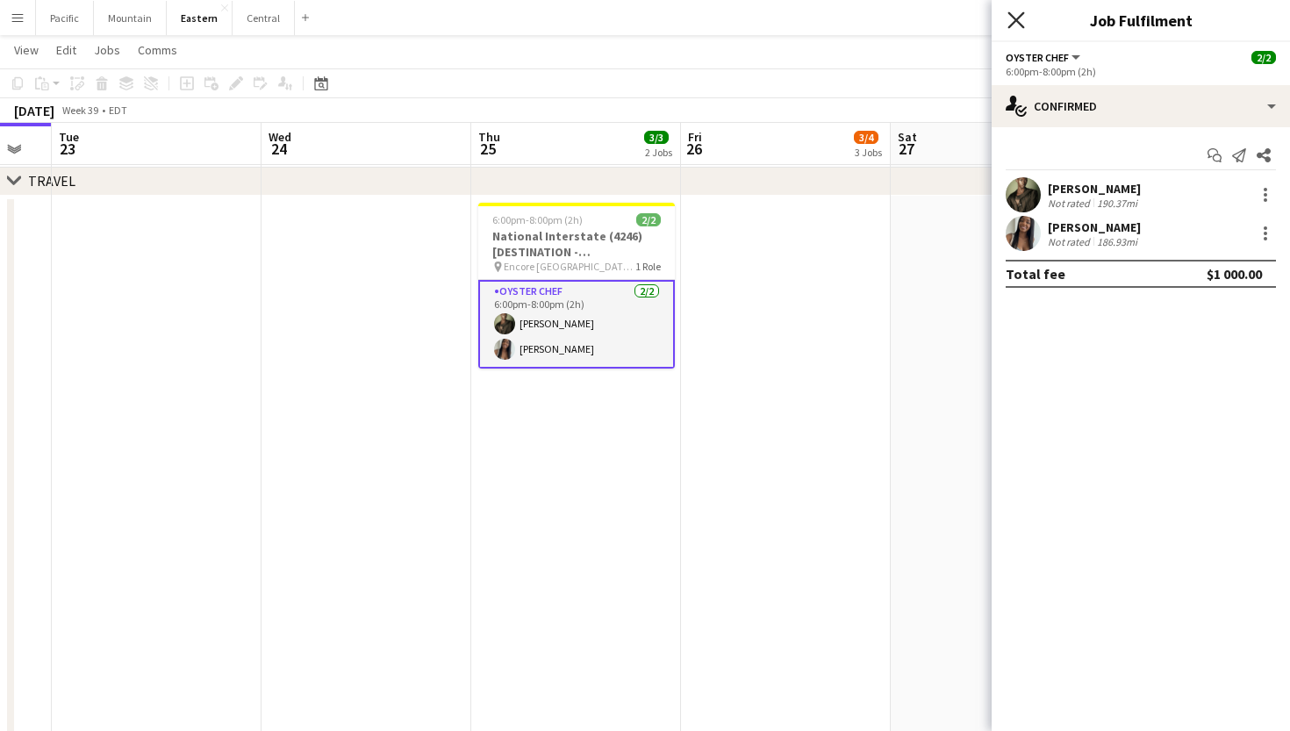
click at [1010, 18] on icon "Close pop-in" at bounding box center [1016, 19] width 17 height 17
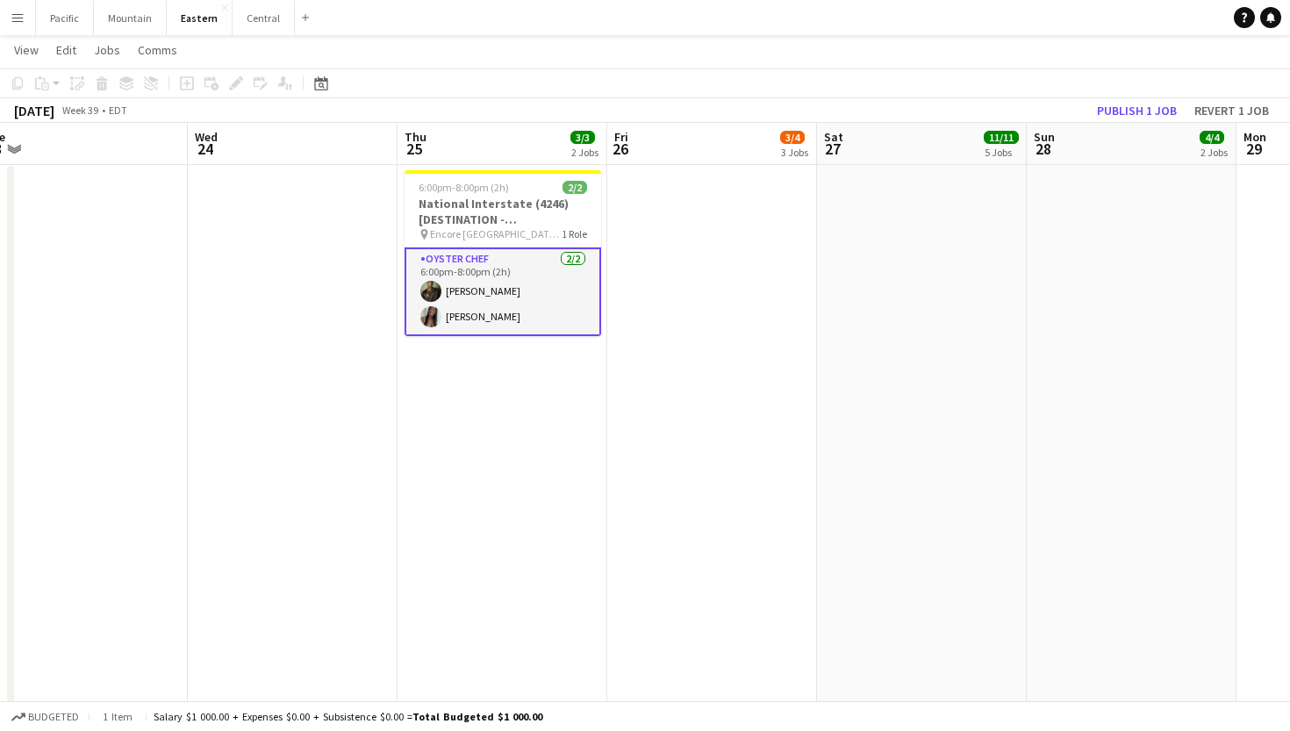
scroll to position [0, 864]
